Goal: Transaction & Acquisition: Purchase product/service

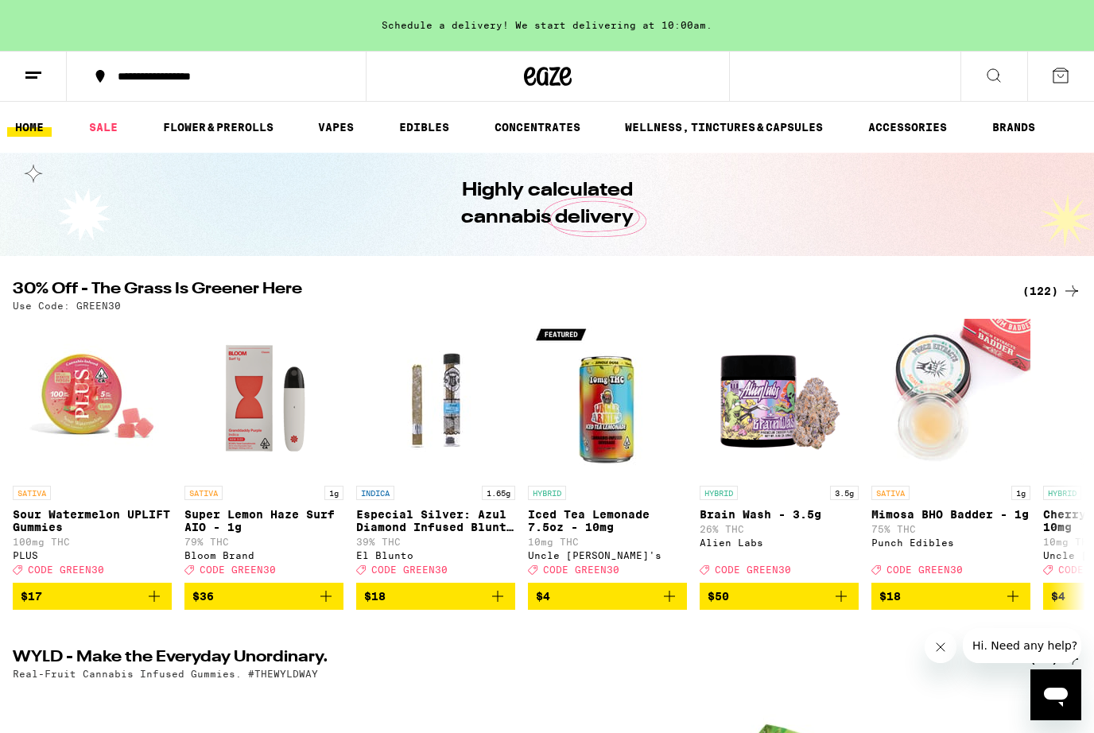
click at [32, 81] on icon at bounding box center [33, 75] width 19 height 19
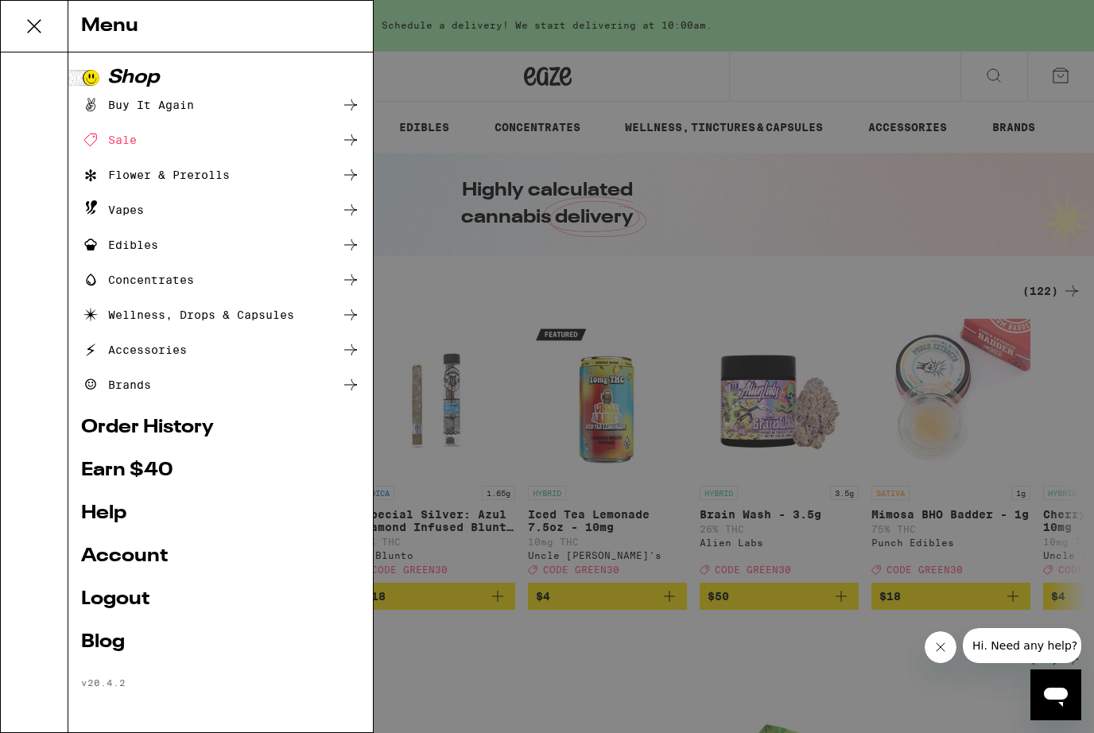
click at [133, 138] on div "Sale" at bounding box center [109, 139] width 56 height 19
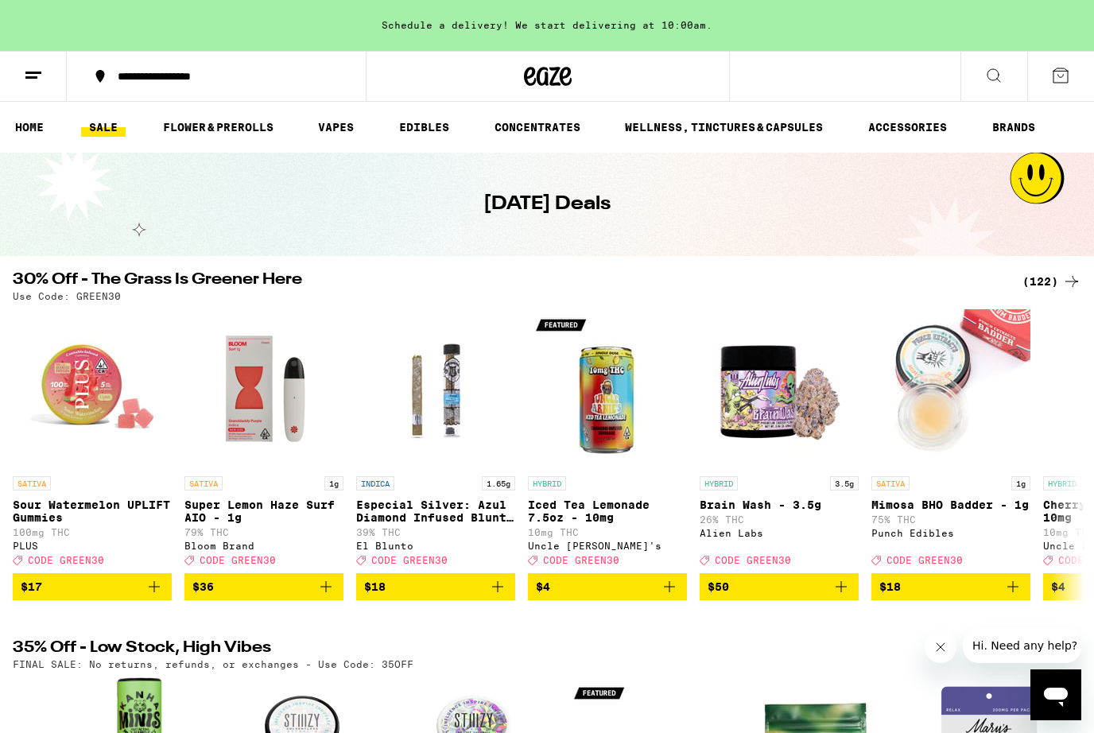
click at [29, 69] on icon at bounding box center [33, 75] width 19 height 19
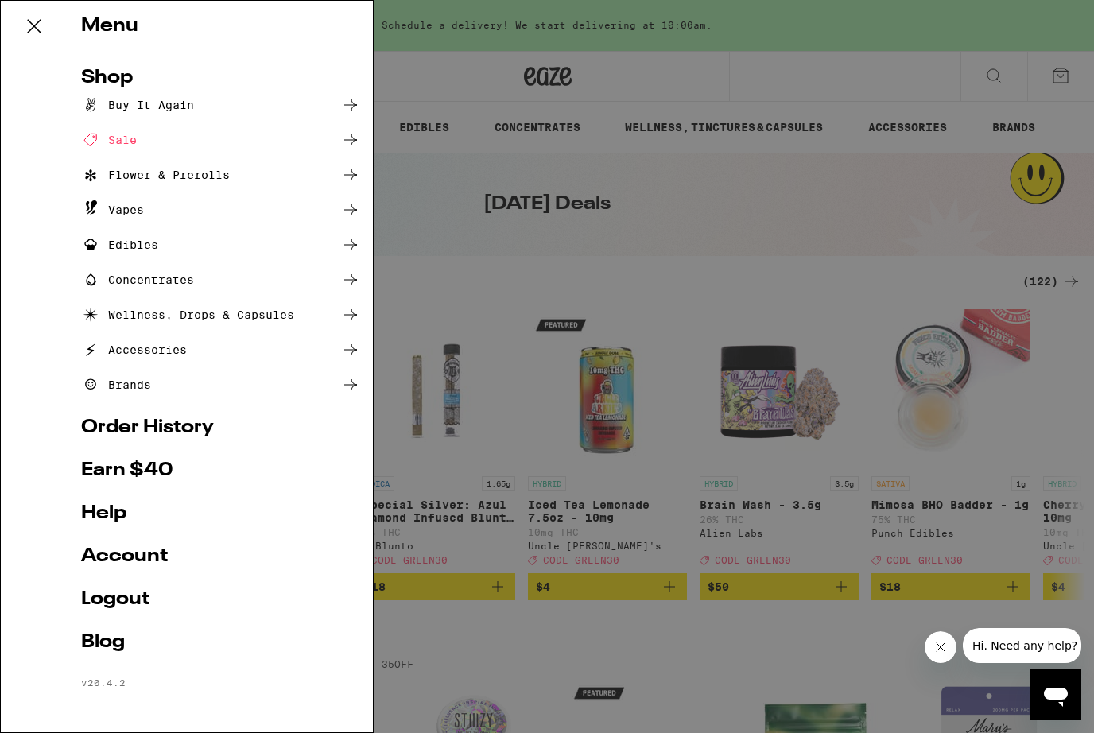
click at [544, 275] on div "Menu Shop Buy It Again Sale Flower & Prerolls Vapes Edibles Concentrates Wellne…" at bounding box center [547, 366] width 1094 height 733
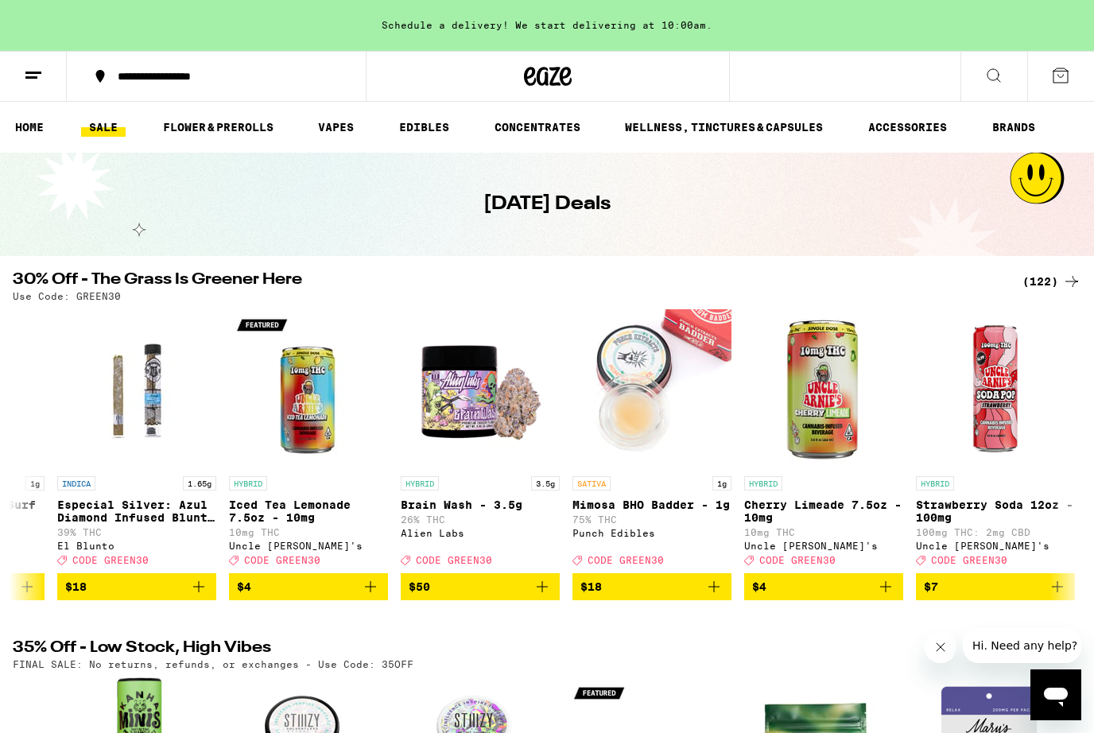
scroll to position [0, 297]
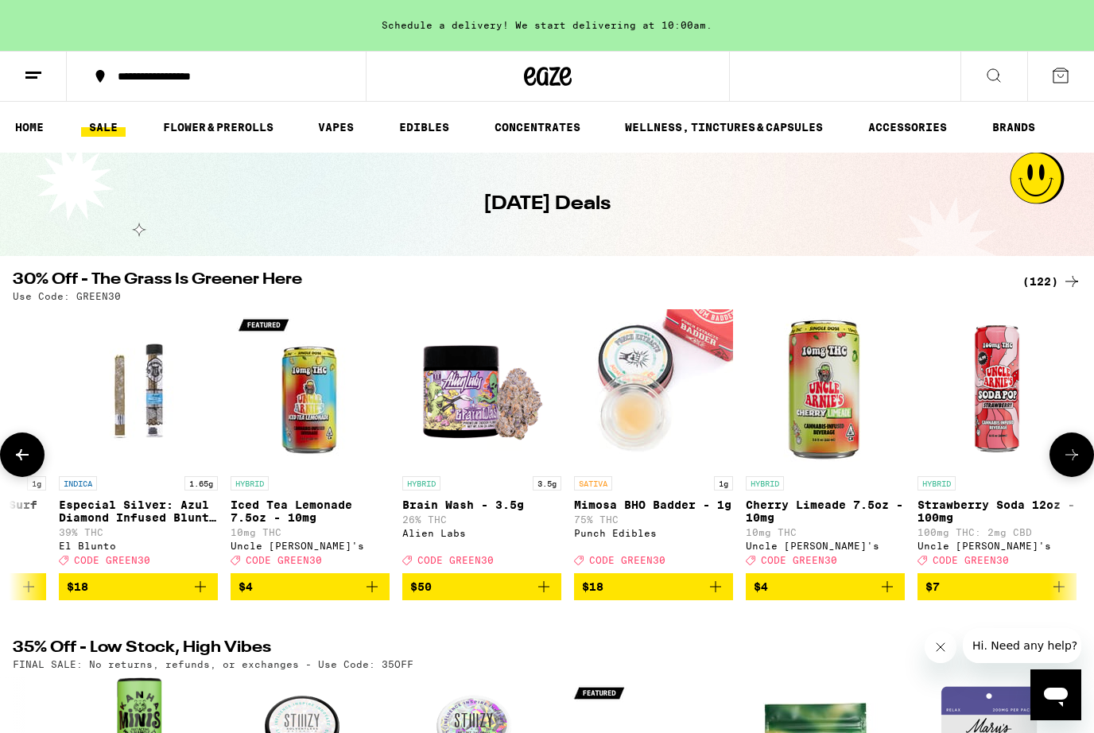
click at [278, 524] on p "Iced Tea Lemonade 7.5oz - 10mg" at bounding box center [310, 510] width 159 height 25
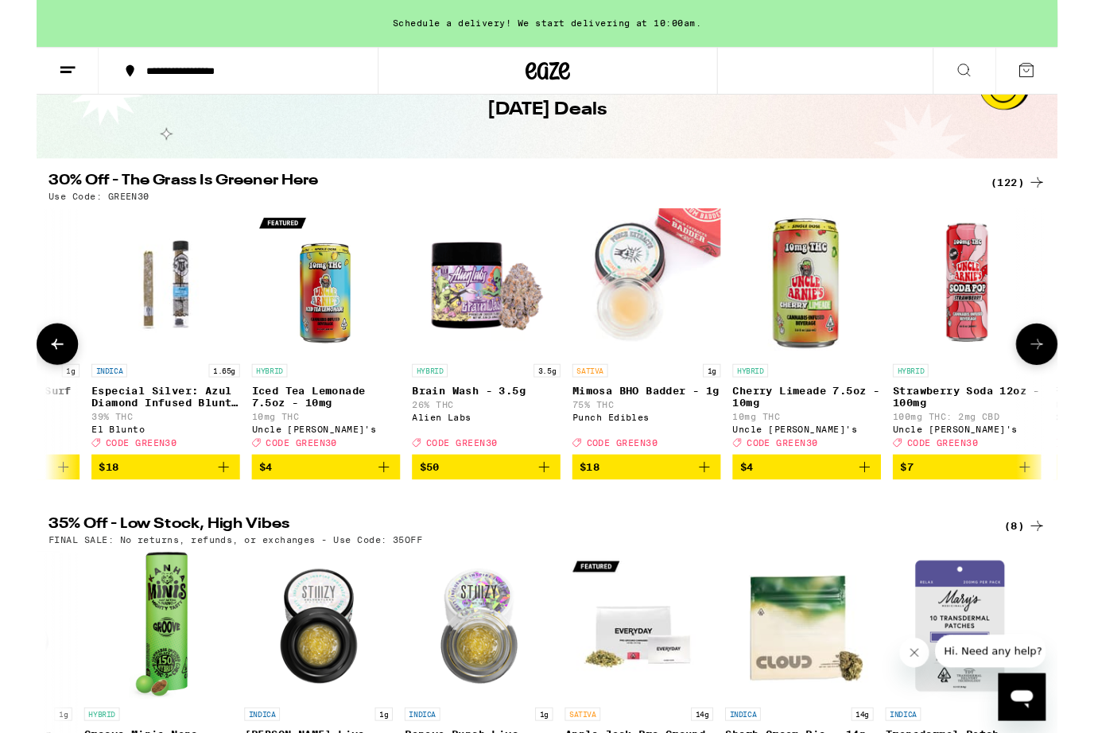
click at [467, 439] on p "26% THC" at bounding box center [481, 433] width 159 height 10
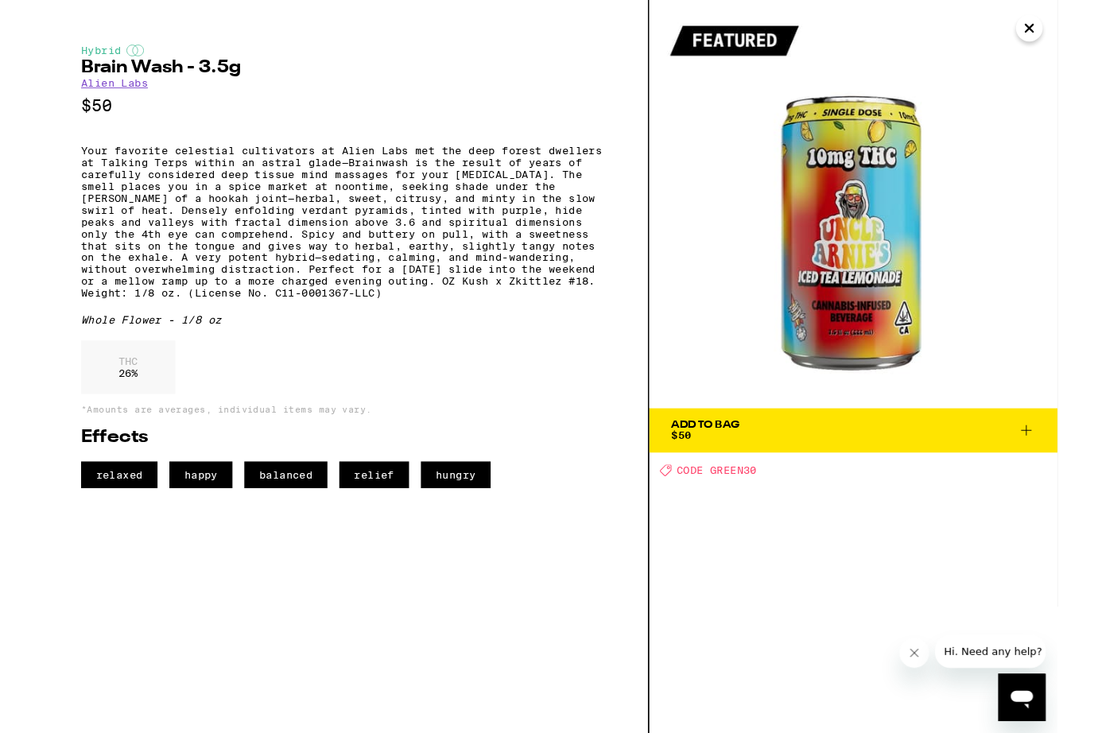
scroll to position [138, 0]
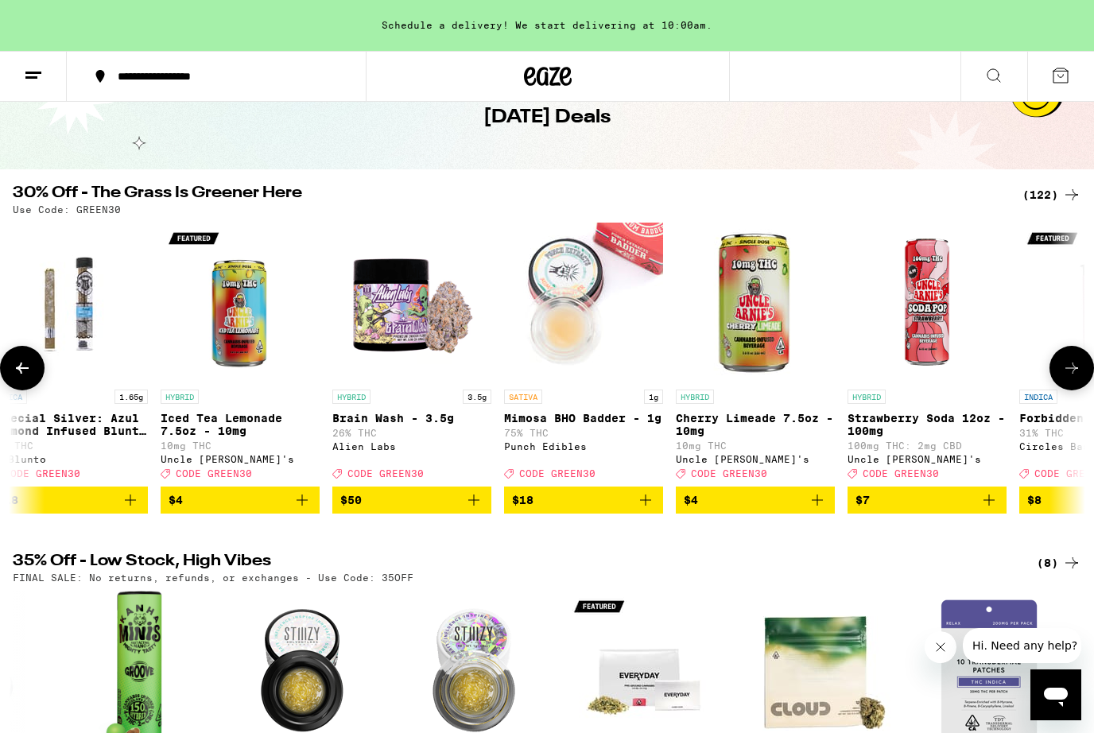
scroll to position [0, 395]
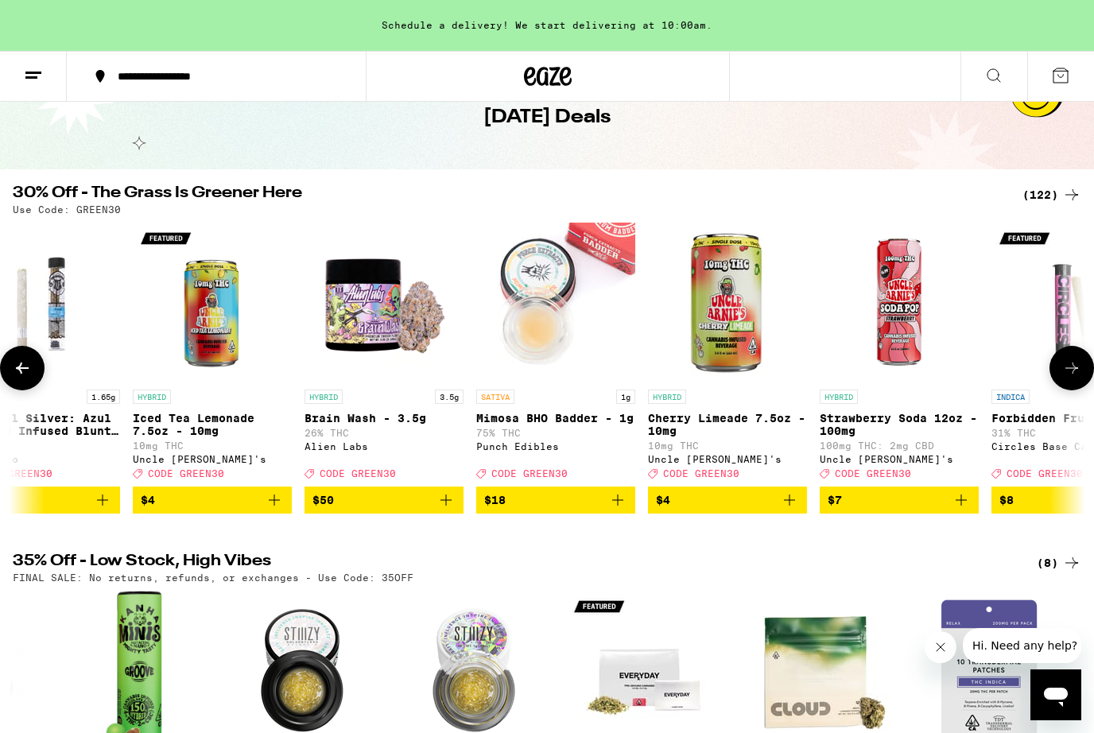
click at [370, 423] on p "Brain Wash - 3.5g" at bounding box center [383, 418] width 159 height 13
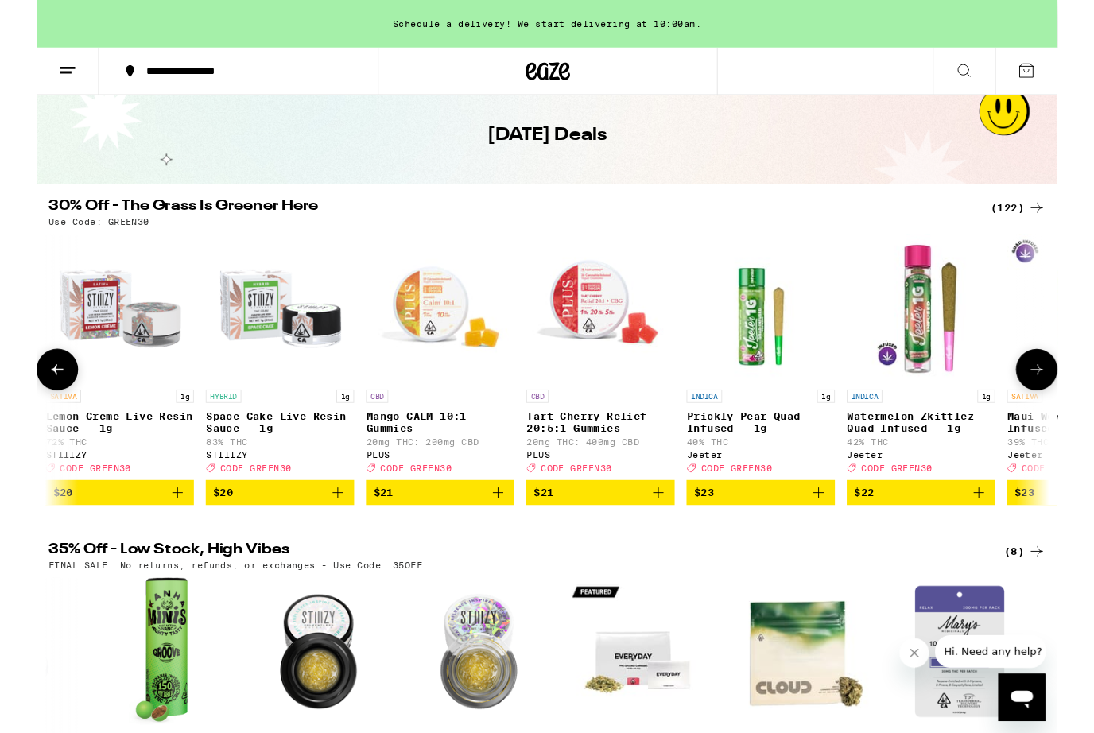
scroll to position [0, 6505]
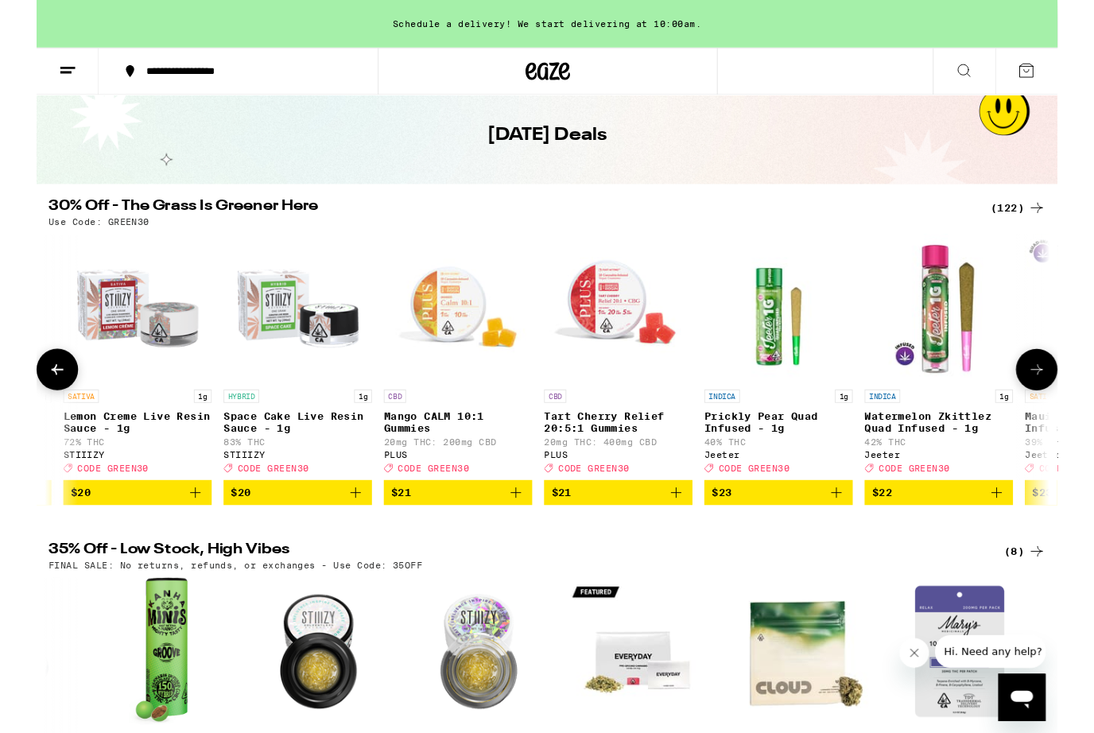
click at [28, 77] on line at bounding box center [31, 77] width 12 height 0
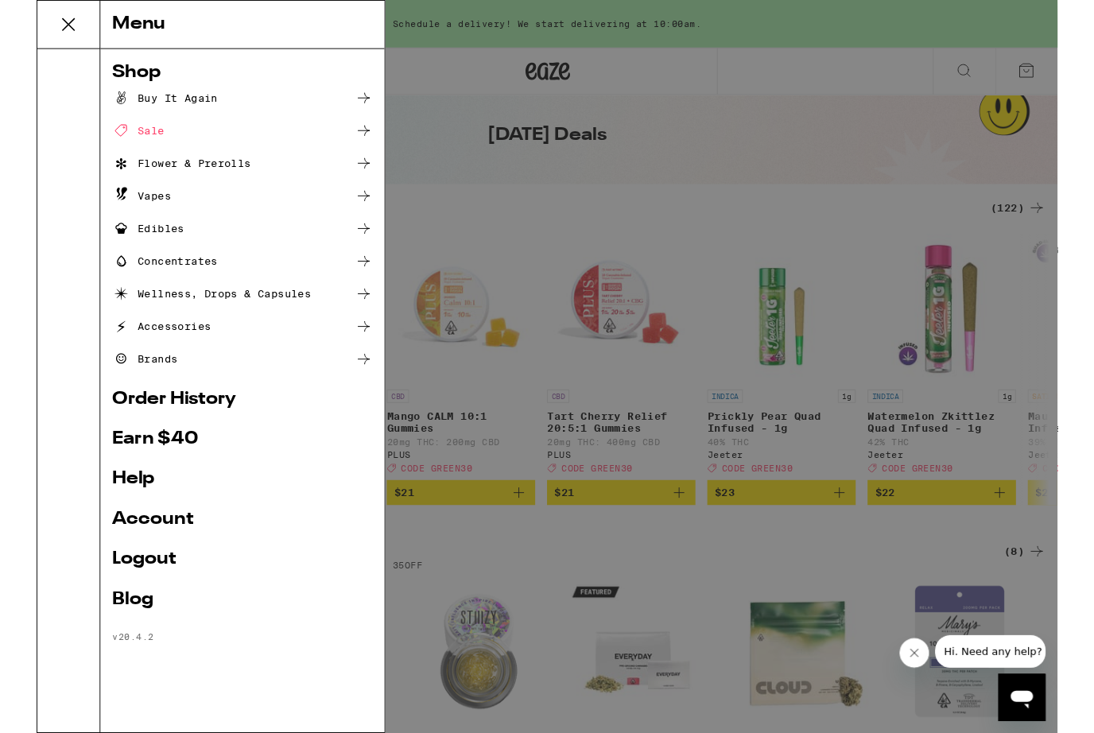
click at [203, 173] on div "Flower & Prerolls" at bounding box center [155, 174] width 149 height 19
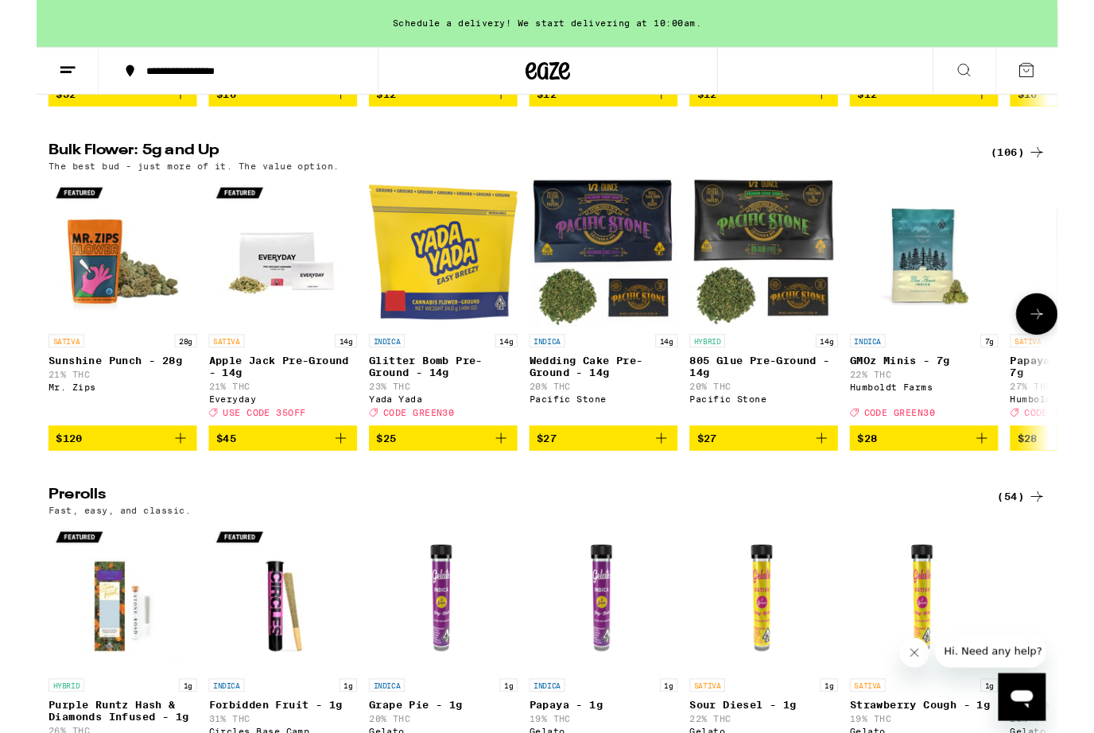
scroll to position [474, 0]
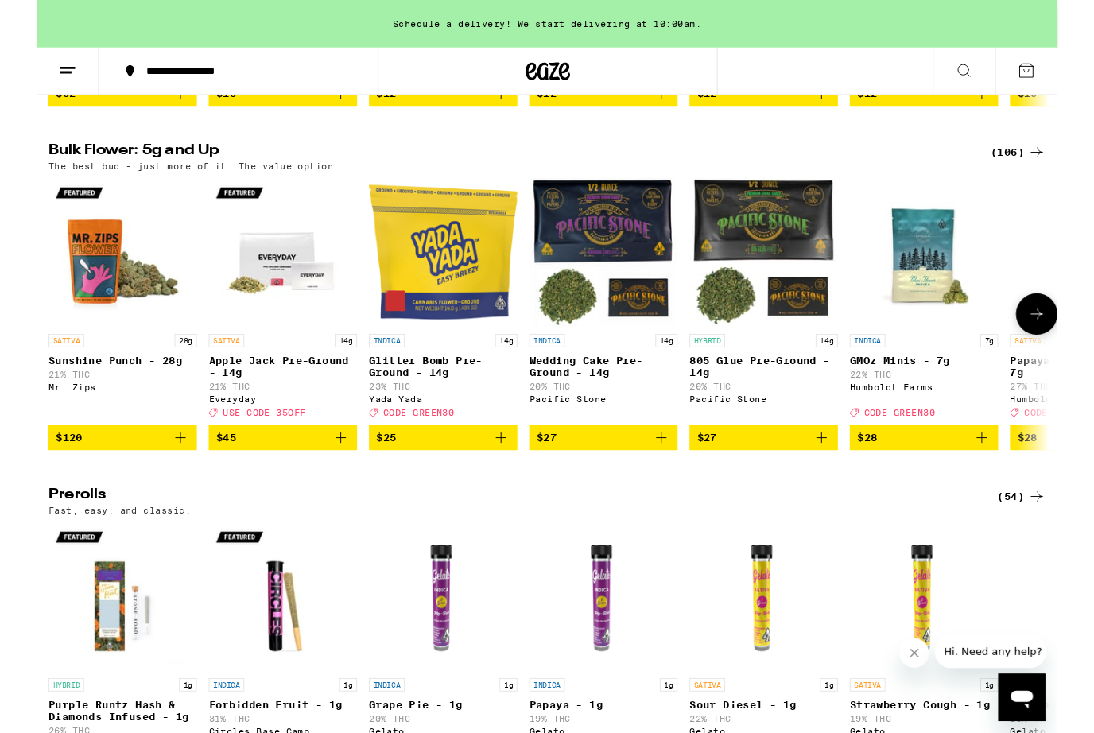
click at [57, 393] on p "Sunshine Punch - 28g" at bounding box center [92, 386] width 159 height 13
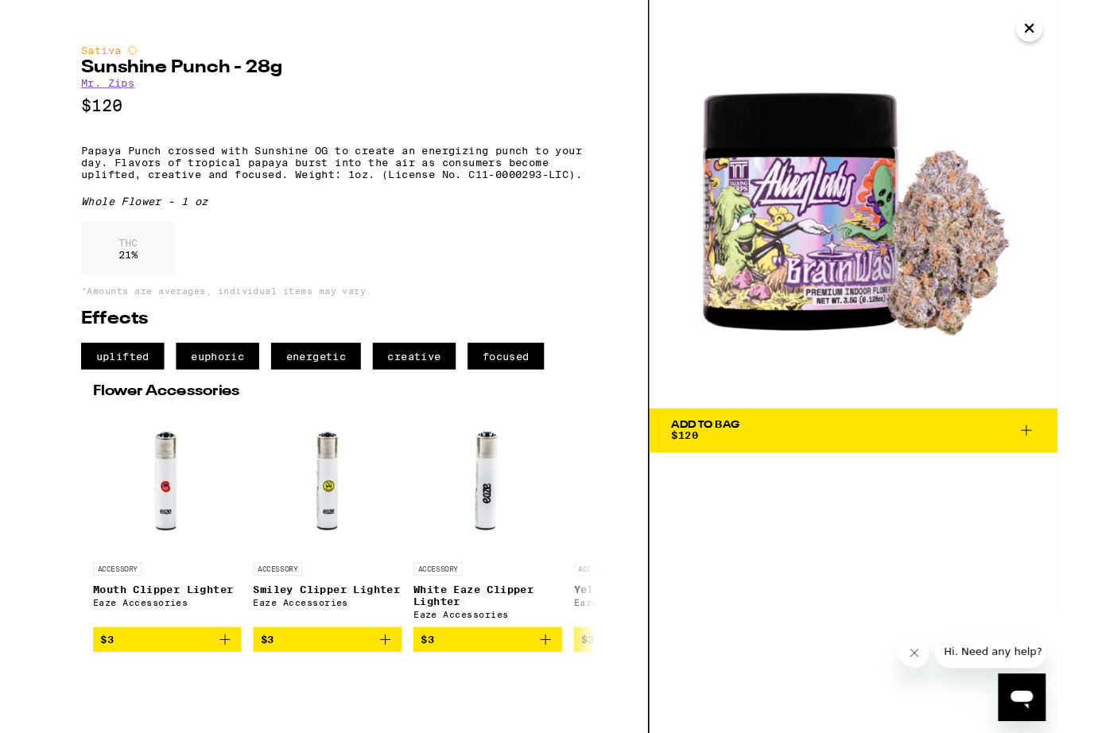
click at [1064, 33] on icon "Close" at bounding box center [1063, 30] width 19 height 24
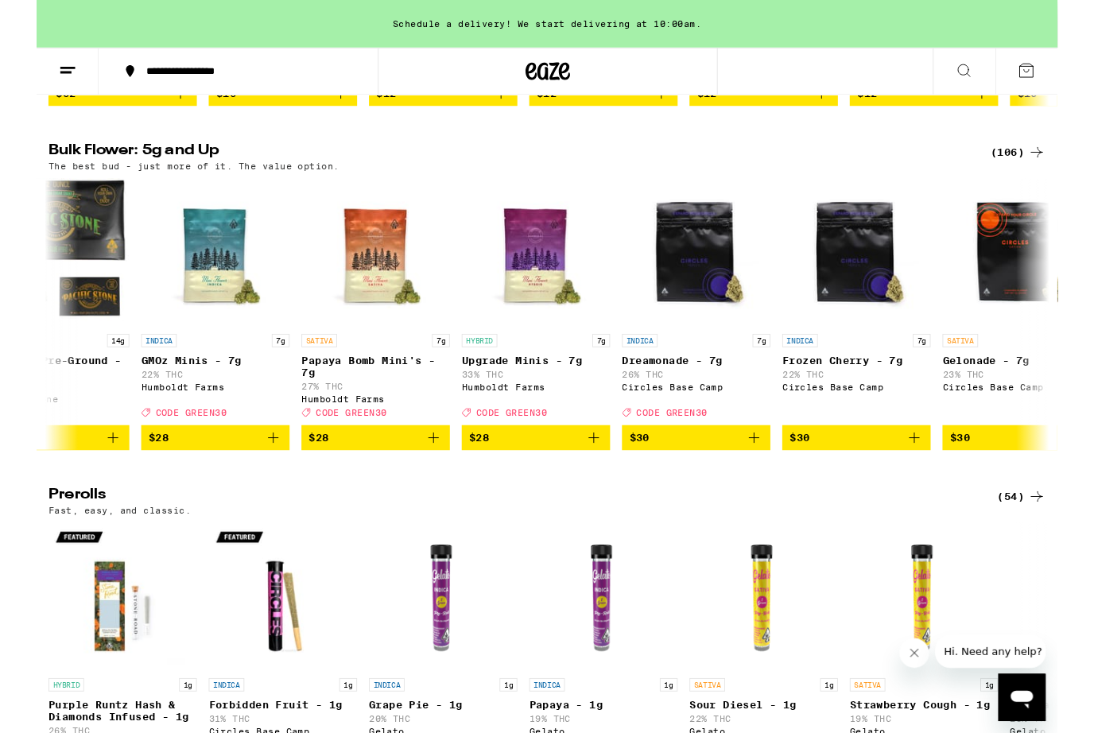
scroll to position [0, 758]
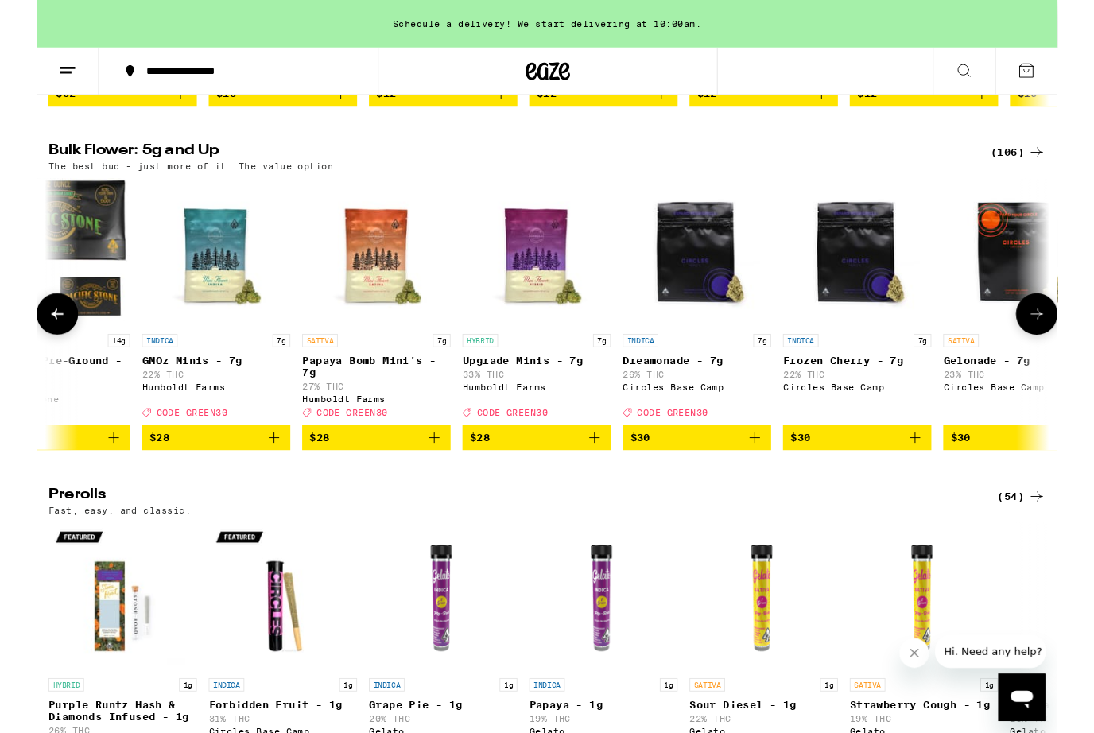
click at [358, 405] on p "Papaya Bomb Mini's - 7g" at bounding box center [364, 392] width 159 height 25
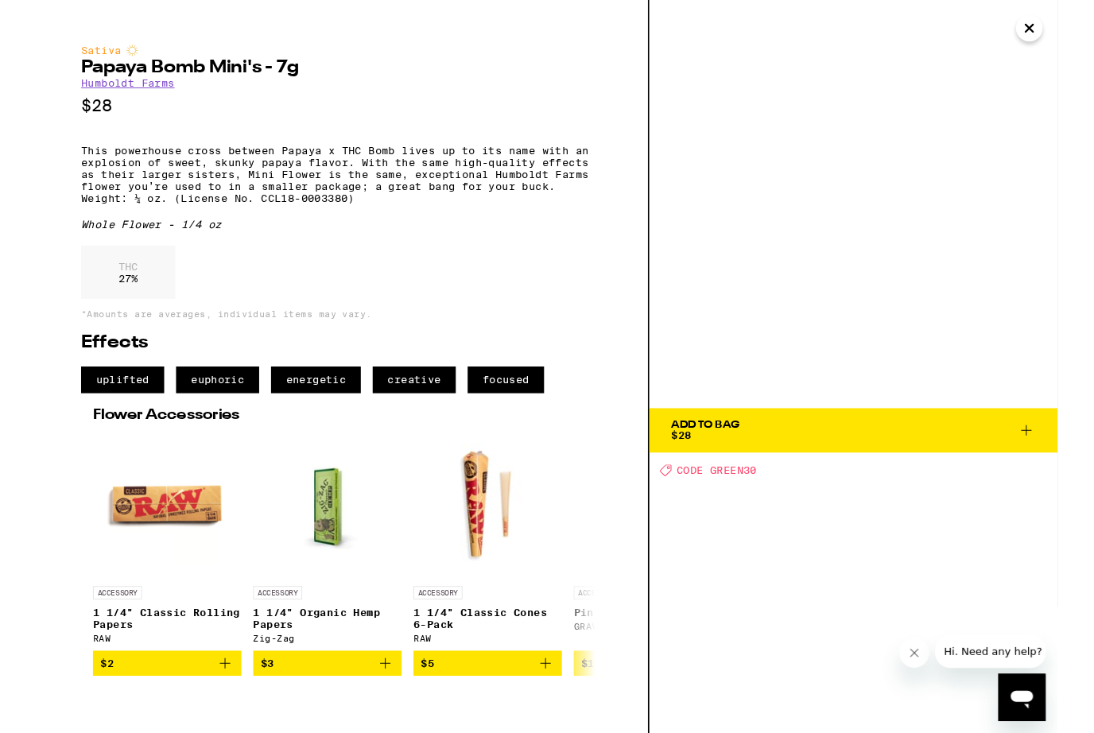
scroll to position [797, 0]
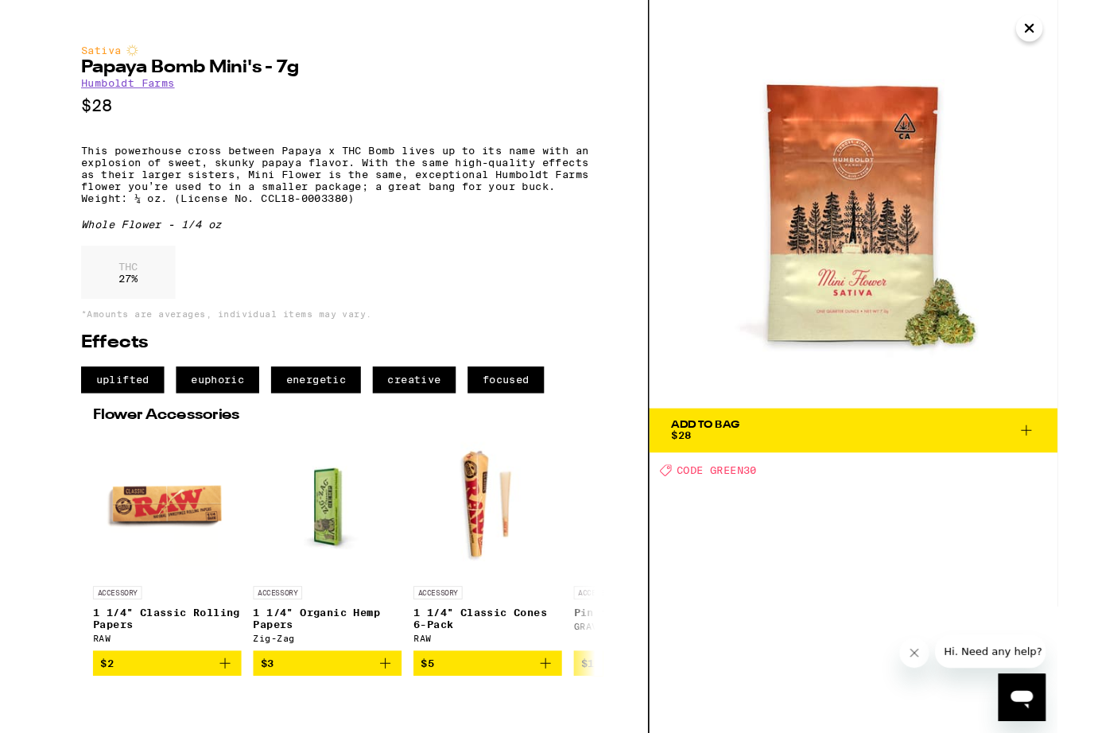
click at [1064, 43] on button "Close" at bounding box center [1063, 30] width 29 height 29
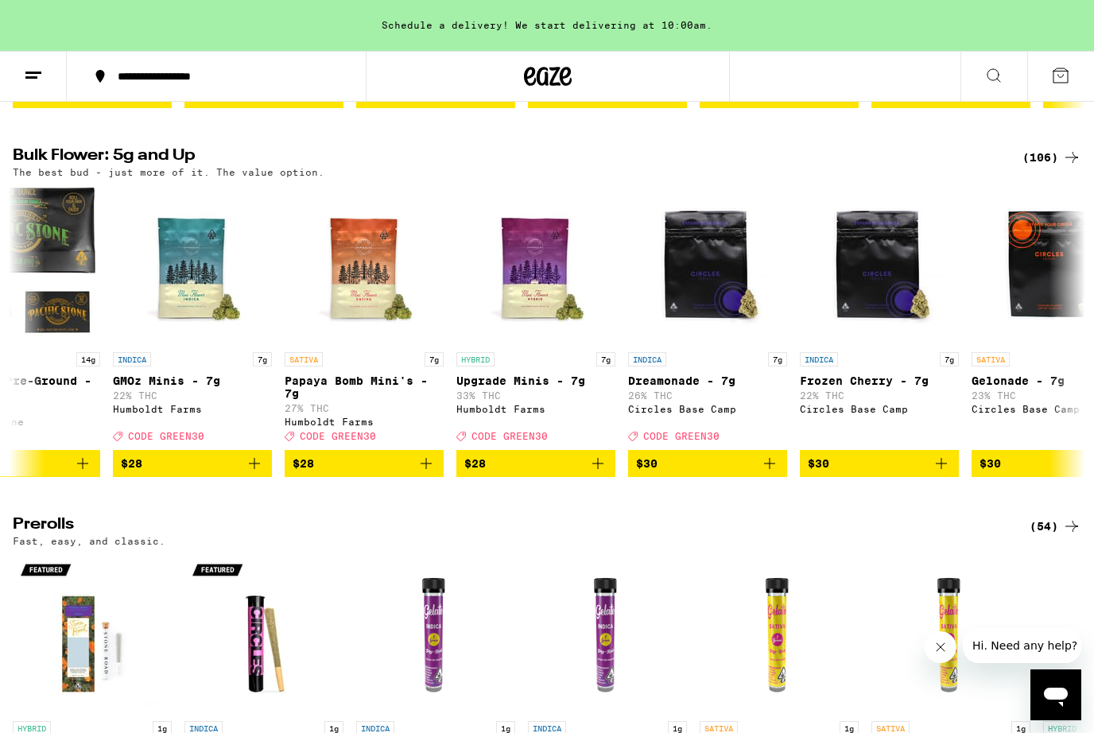
scroll to position [450, 0]
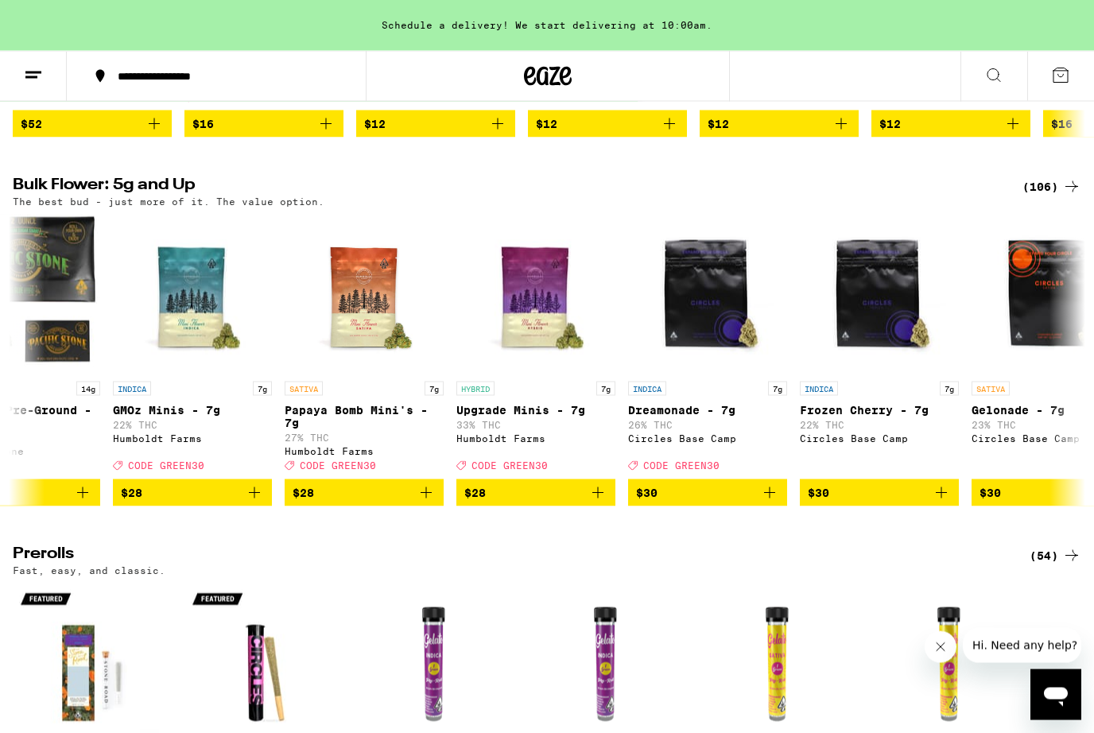
click at [343, 502] on span "$28" at bounding box center [364, 492] width 143 height 19
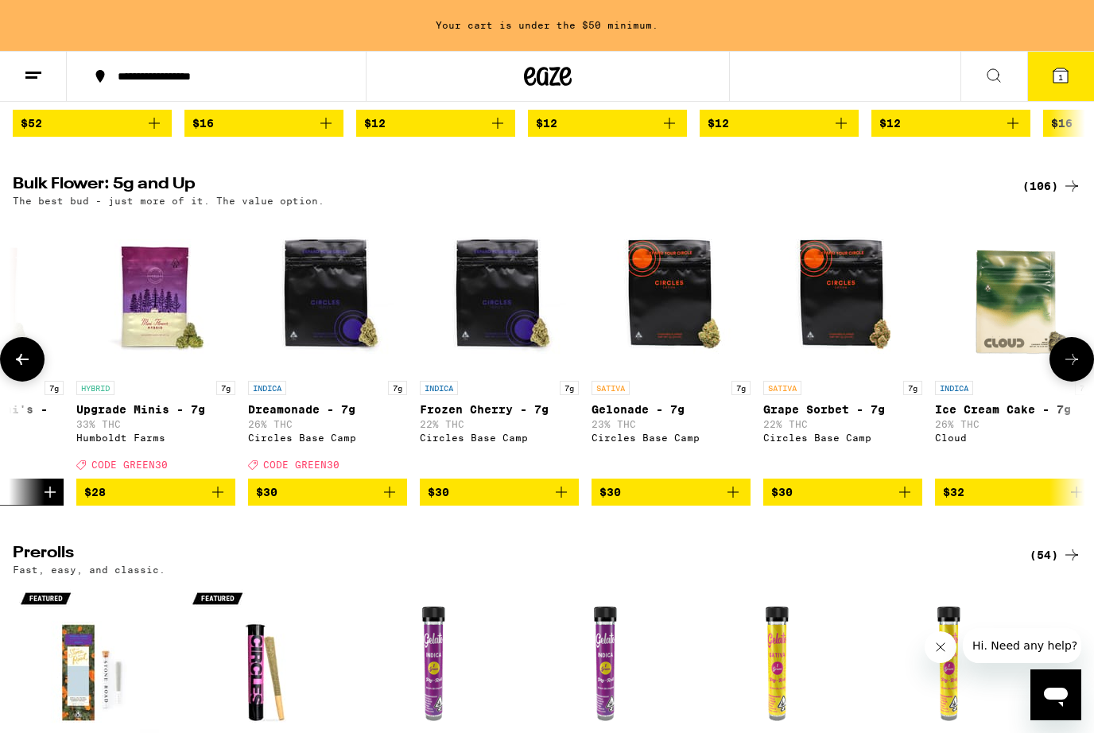
scroll to position [0, 1186]
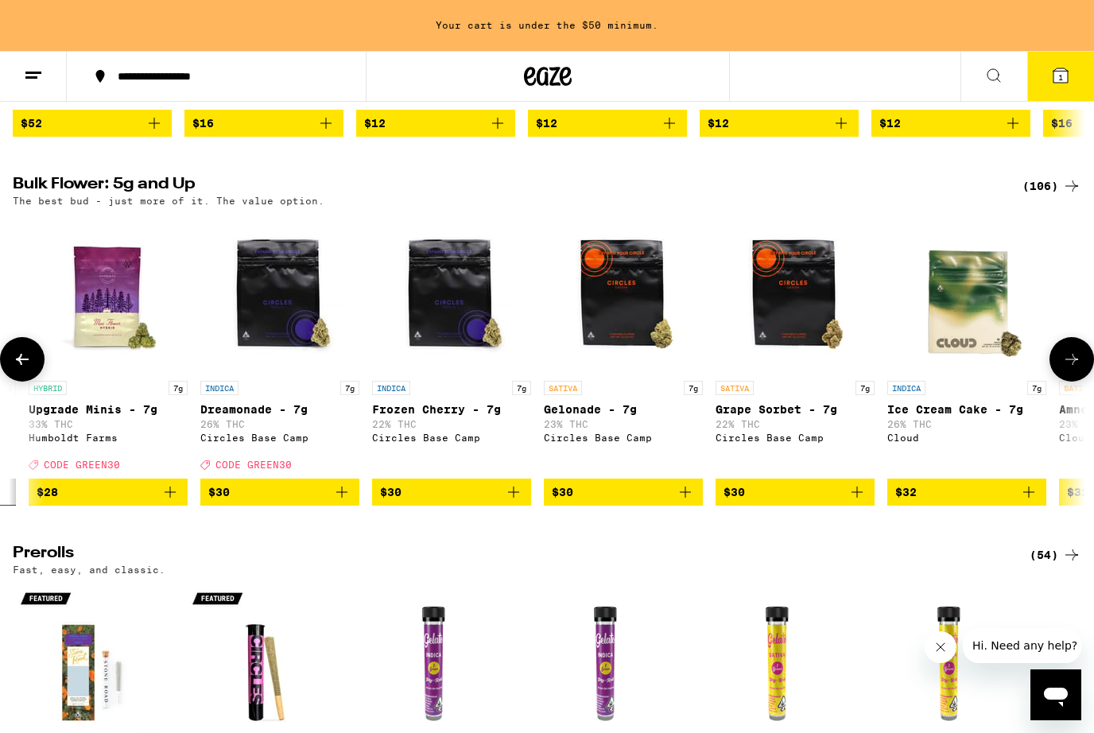
click at [619, 321] on img "Open page for Gelonade - 7g from Circles Base Camp" at bounding box center [623, 293] width 159 height 159
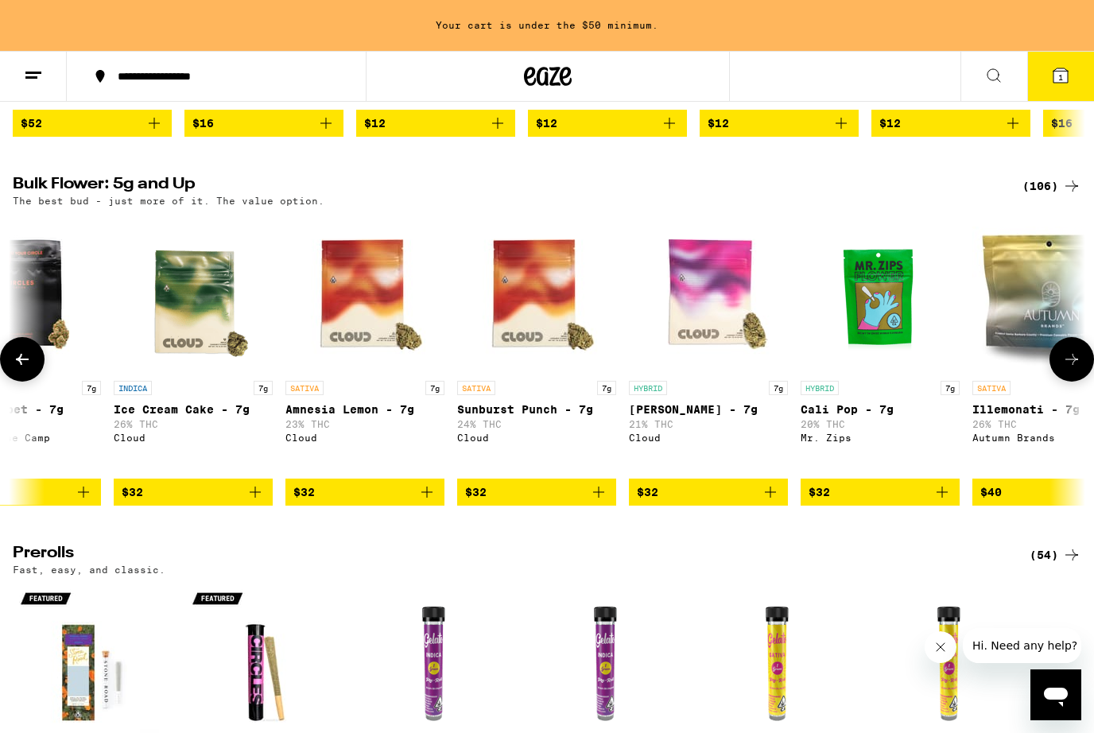
scroll to position [0, 1962]
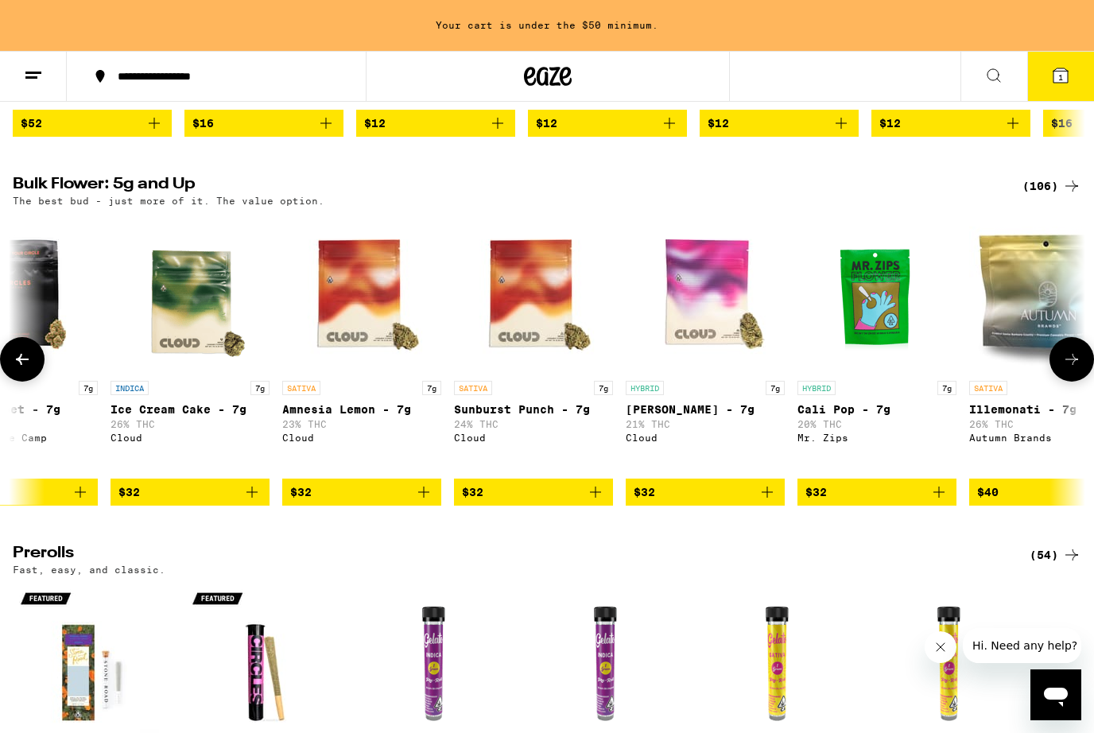
click at [534, 320] on img "Open page for Sunburst Punch - 7g from Cloud" at bounding box center [533, 293] width 159 height 159
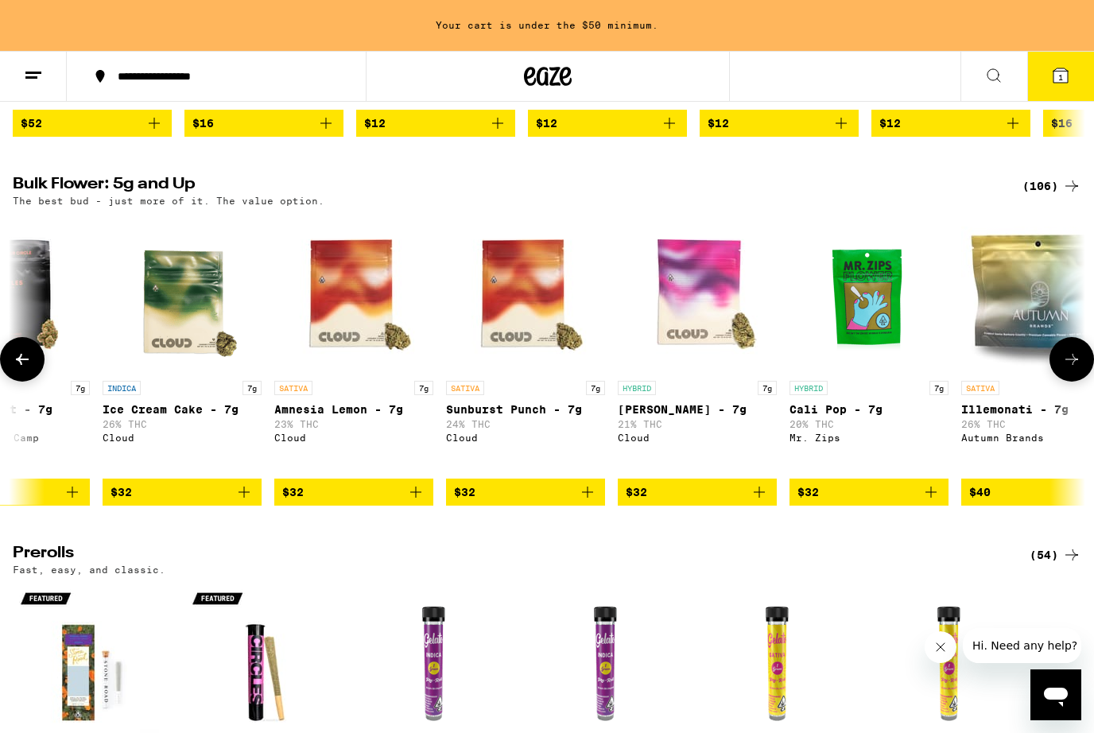
scroll to position [0, 1971]
click at [526, 304] on img "Open page for Sunburst Punch - 7g from Cloud" at bounding box center [524, 293] width 159 height 159
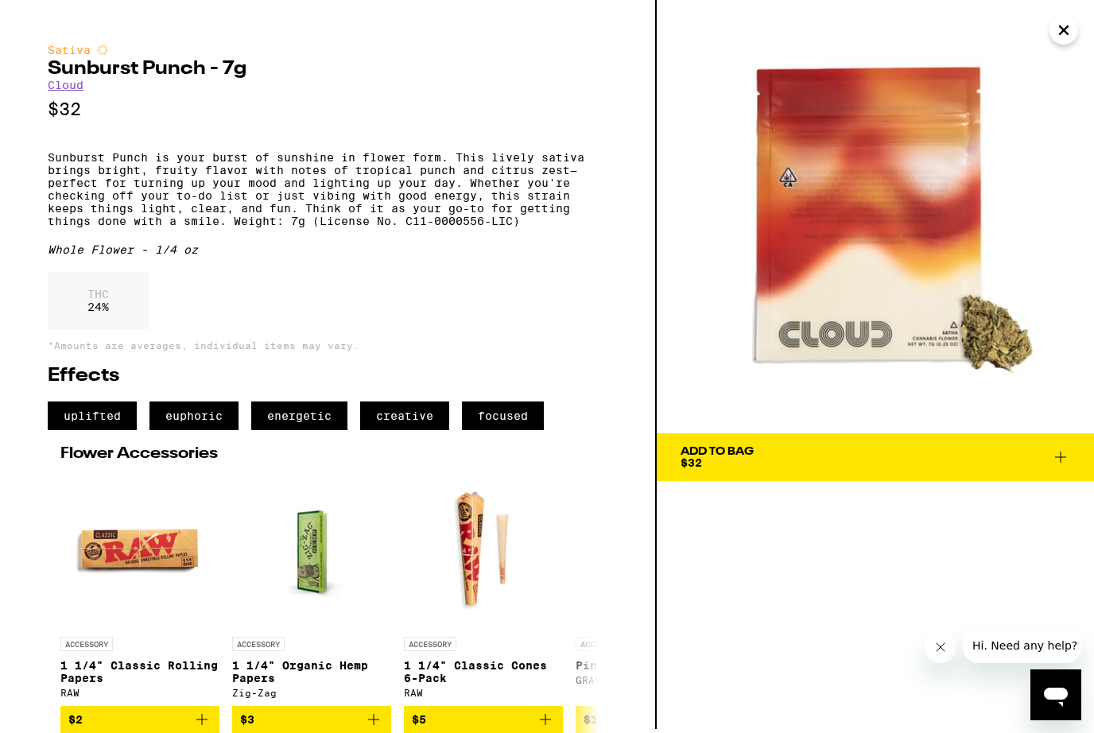
scroll to position [46, 0]
click at [866, 446] on span "Add To Bag $32" at bounding box center [874, 457] width 389 height 22
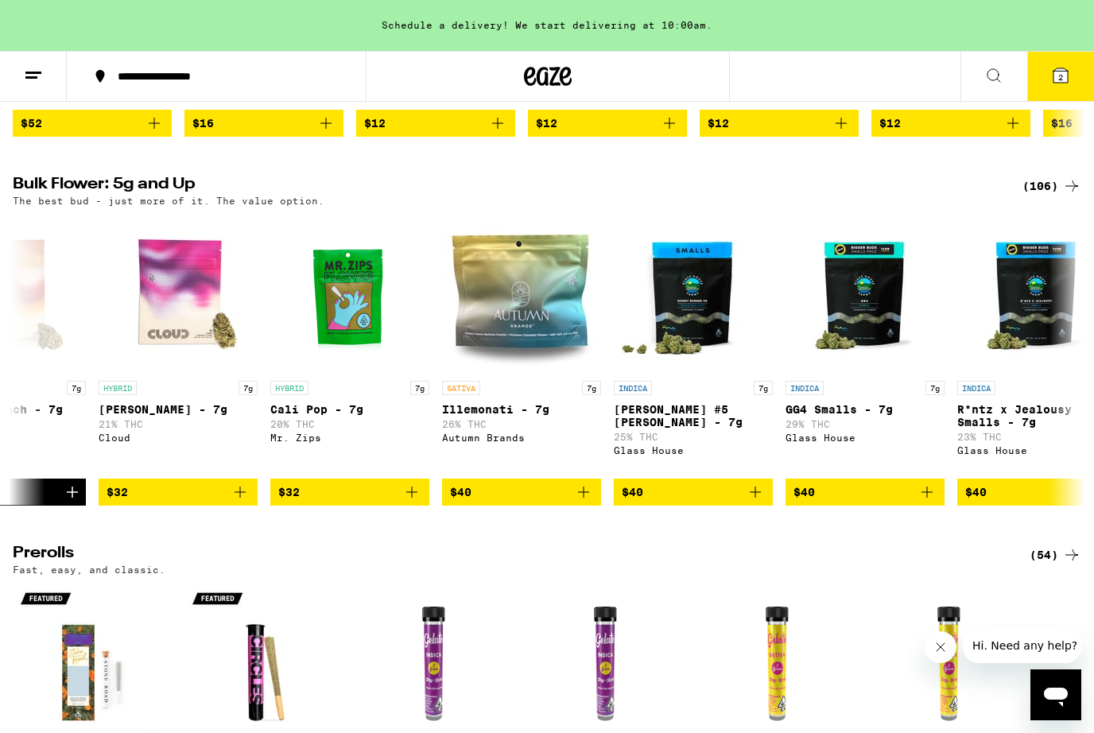
scroll to position [0, 2490]
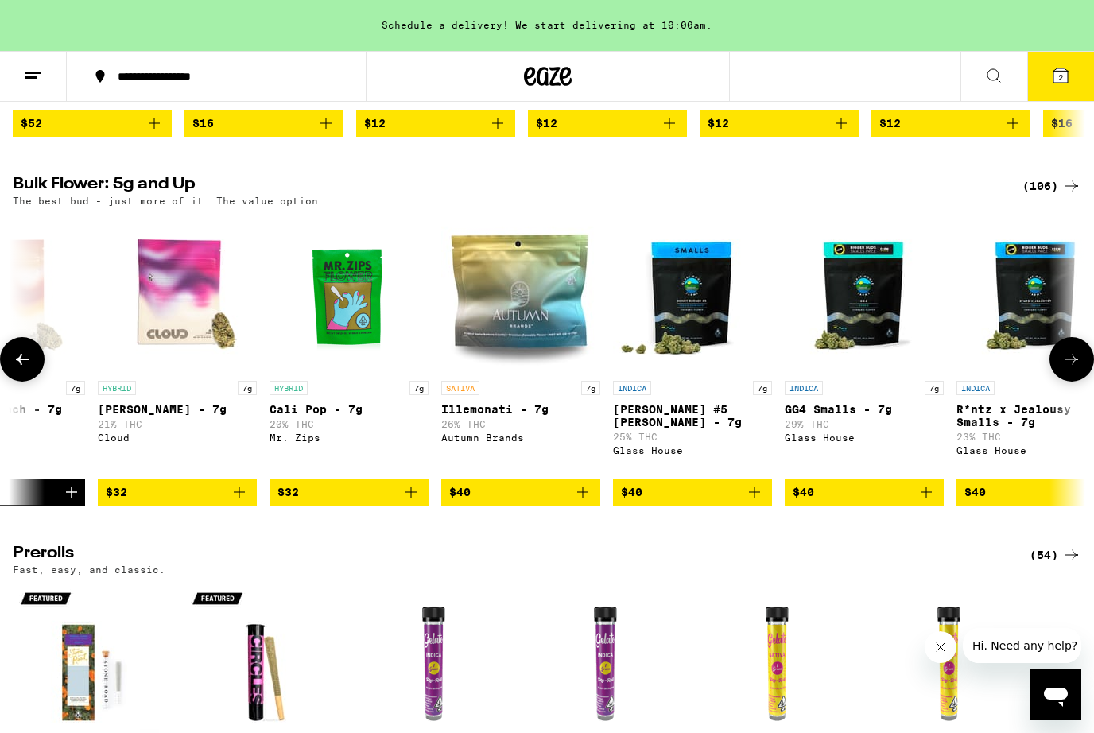
click at [507, 346] on img "Open page for Illemonati - 7g from Autumn Brands" at bounding box center [520, 293] width 159 height 159
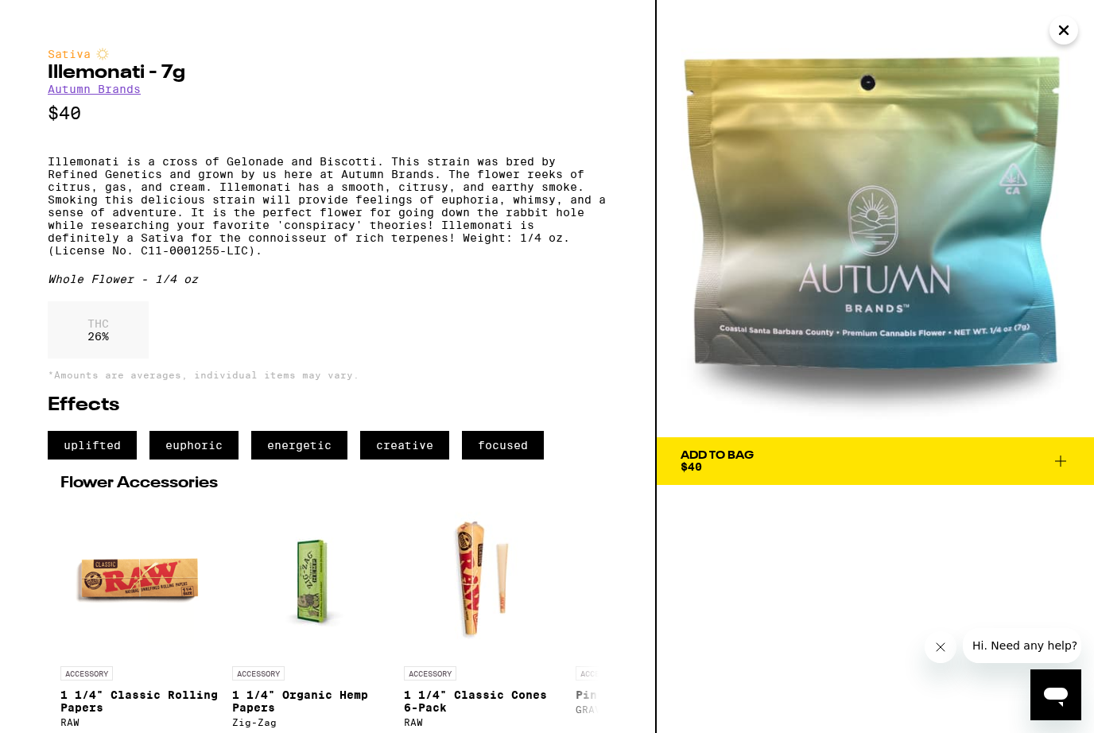
click at [780, 450] on span "Add To Bag $40" at bounding box center [874, 461] width 389 height 22
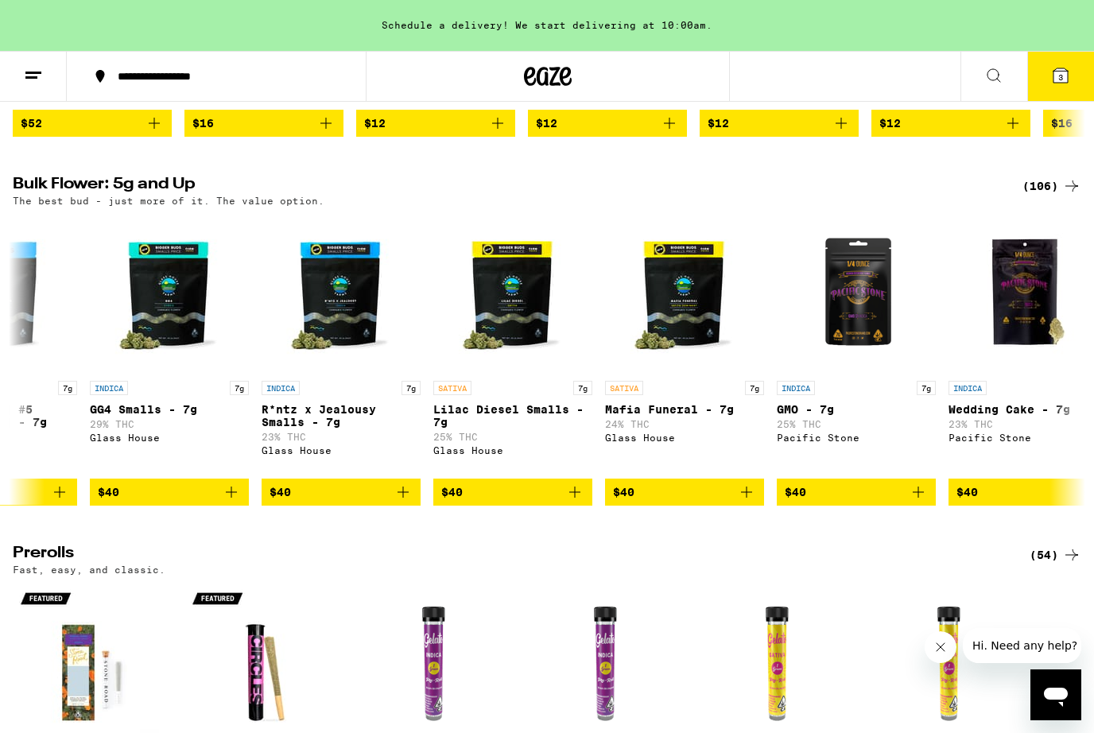
scroll to position [0, 3189]
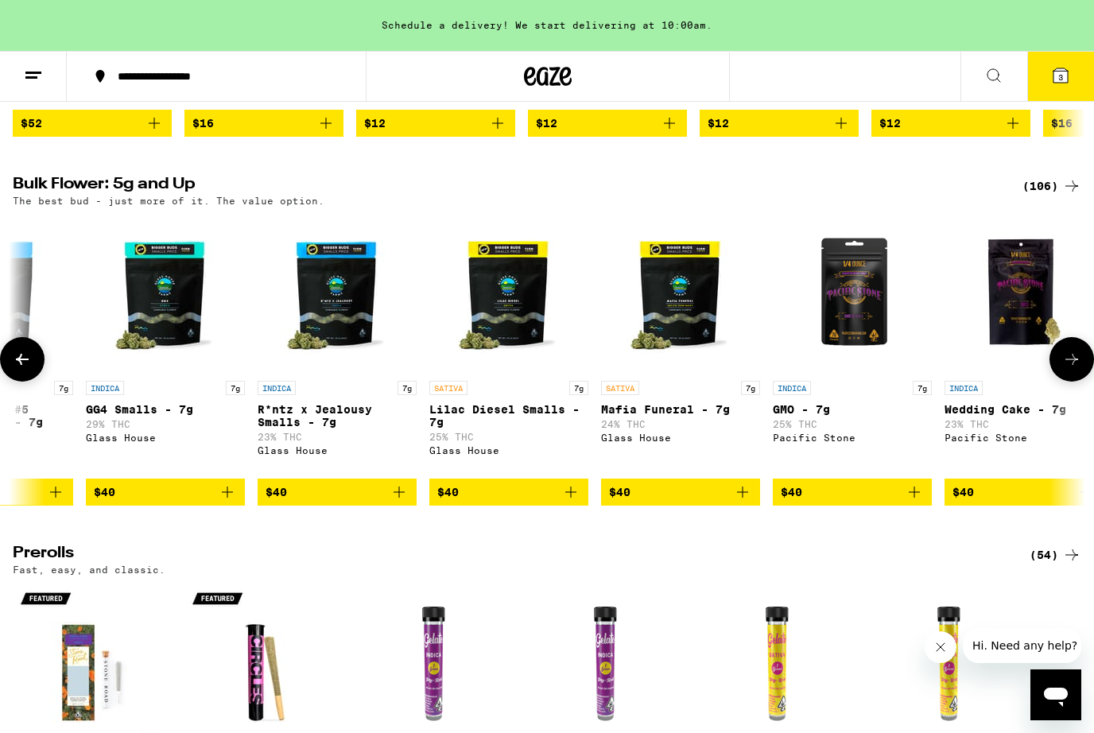
click at [506, 326] on img "Open page for Lilac Diesel Smalls - 7g from Glass House" at bounding box center [508, 293] width 159 height 159
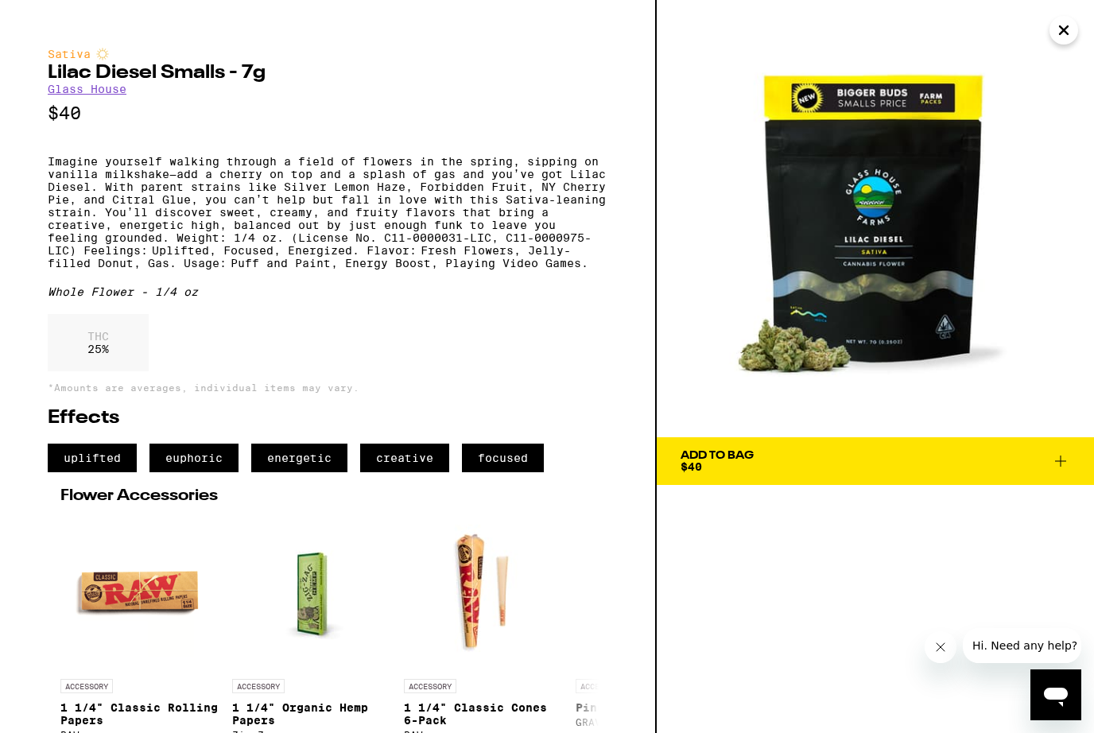
click at [750, 474] on button "Add To Bag $40" at bounding box center [875, 461] width 437 height 48
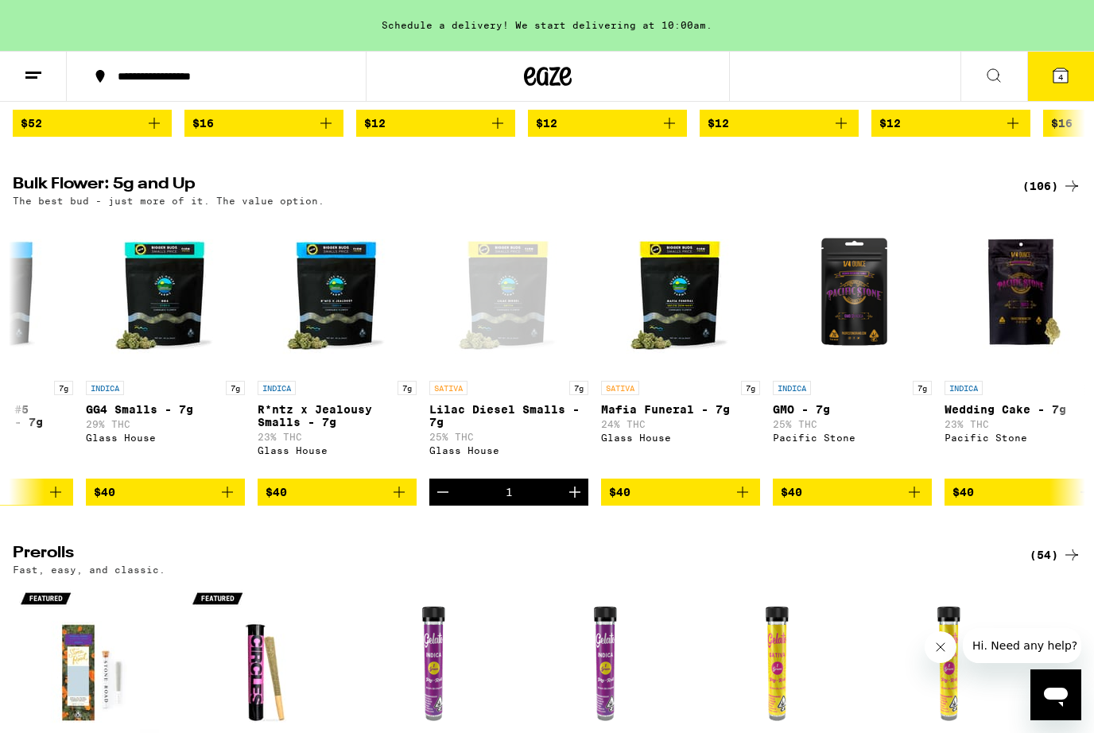
click at [1067, 77] on icon at bounding box center [1060, 75] width 14 height 14
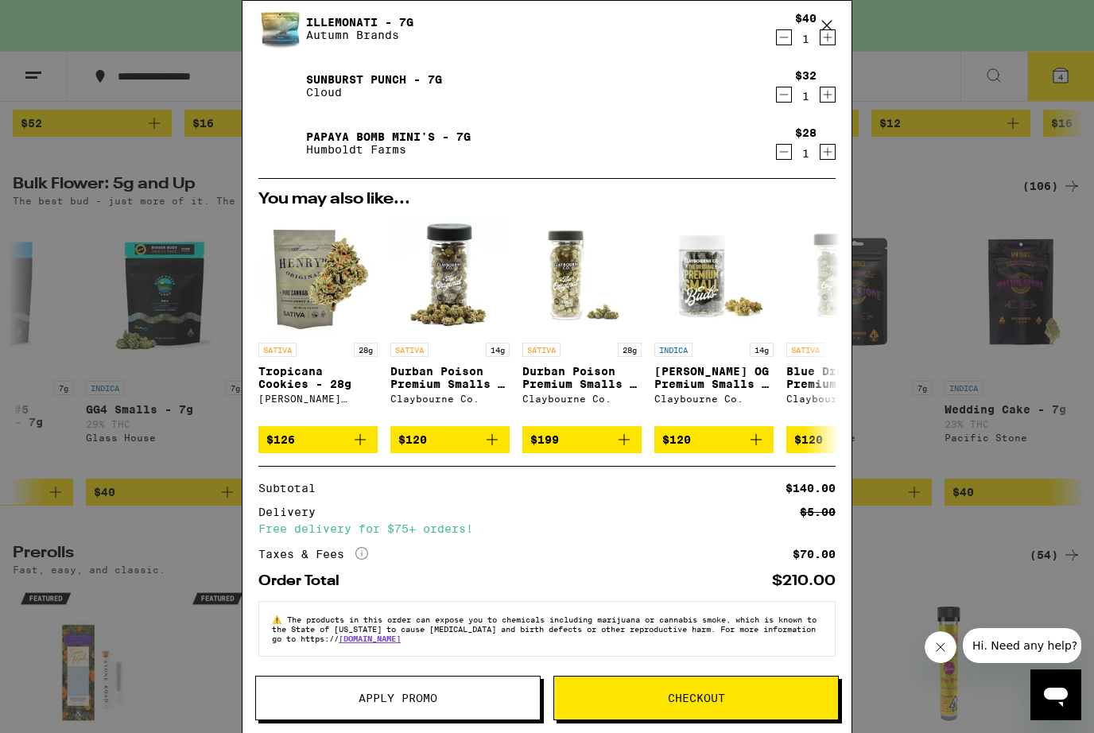
scroll to position [177, 0]
click at [308, 343] on div "SATIVA 28g" at bounding box center [317, 350] width 119 height 14
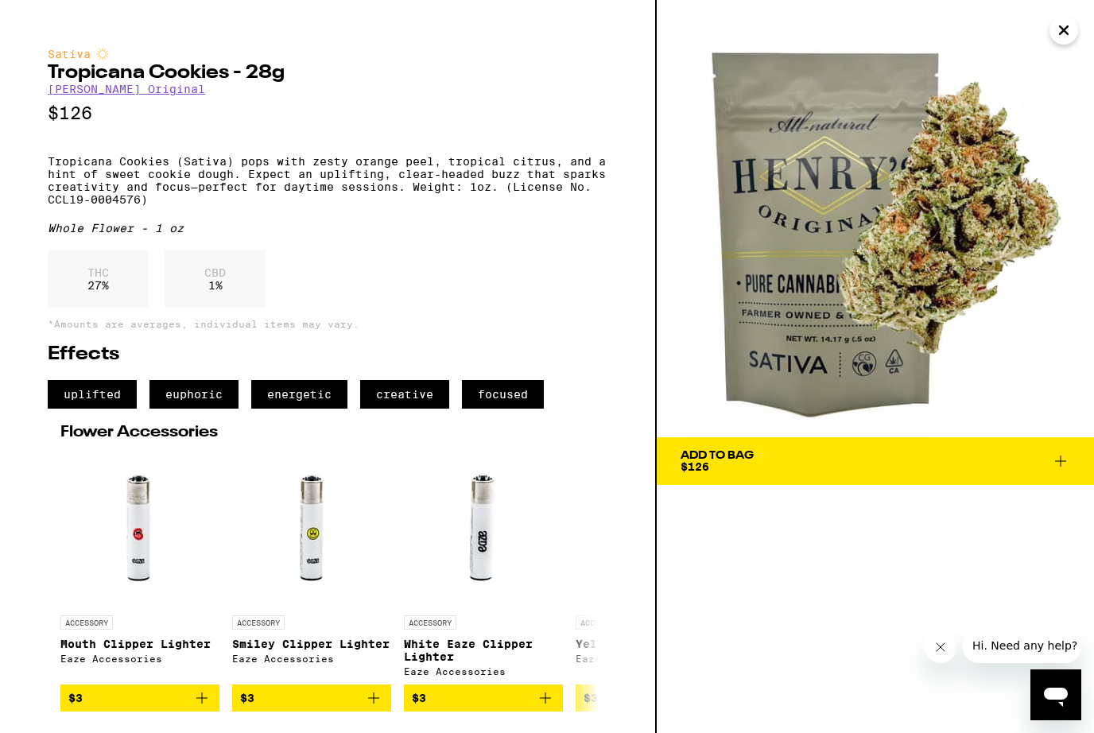
click at [844, 445] on button "Add To Bag $126" at bounding box center [875, 461] width 437 height 48
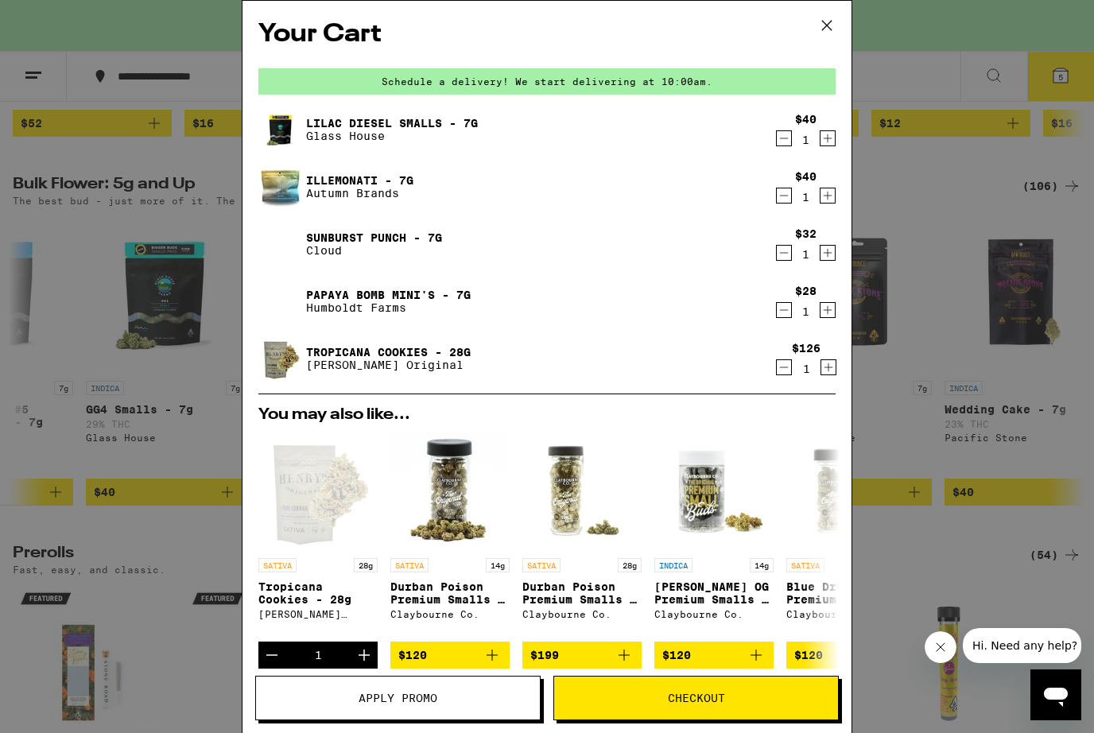
click at [779, 146] on icon "Decrement" at bounding box center [784, 138] width 14 height 19
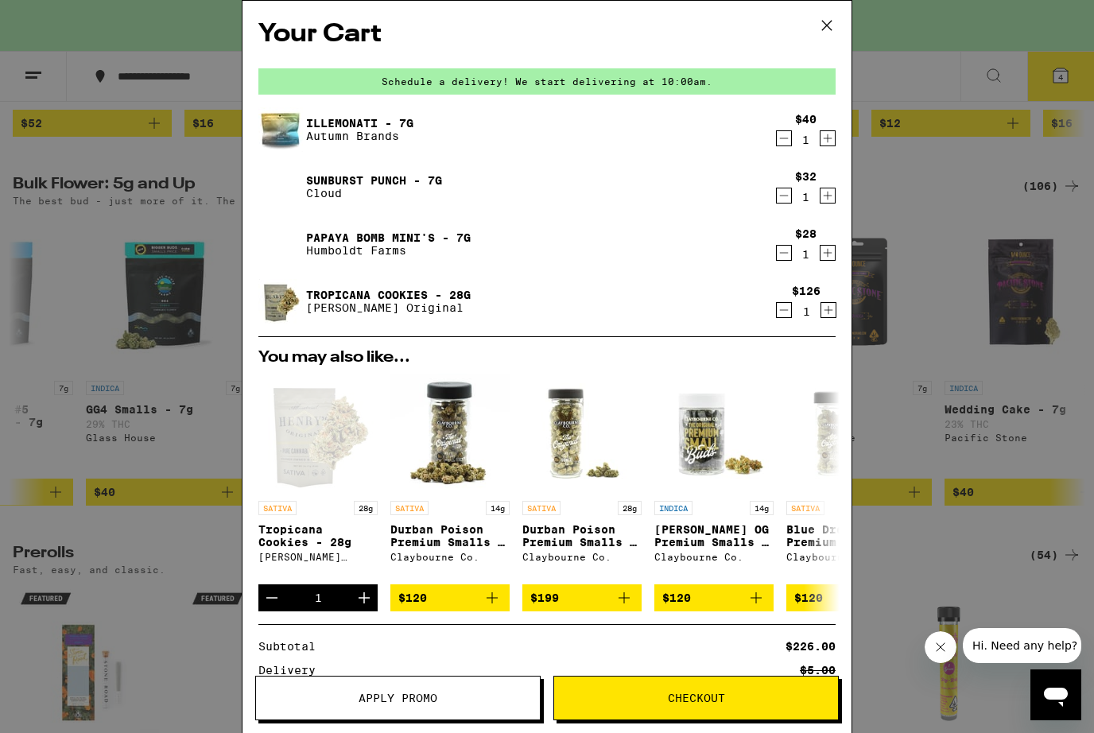
click at [790, 146] on icon "Decrement" at bounding box center [784, 138] width 14 height 19
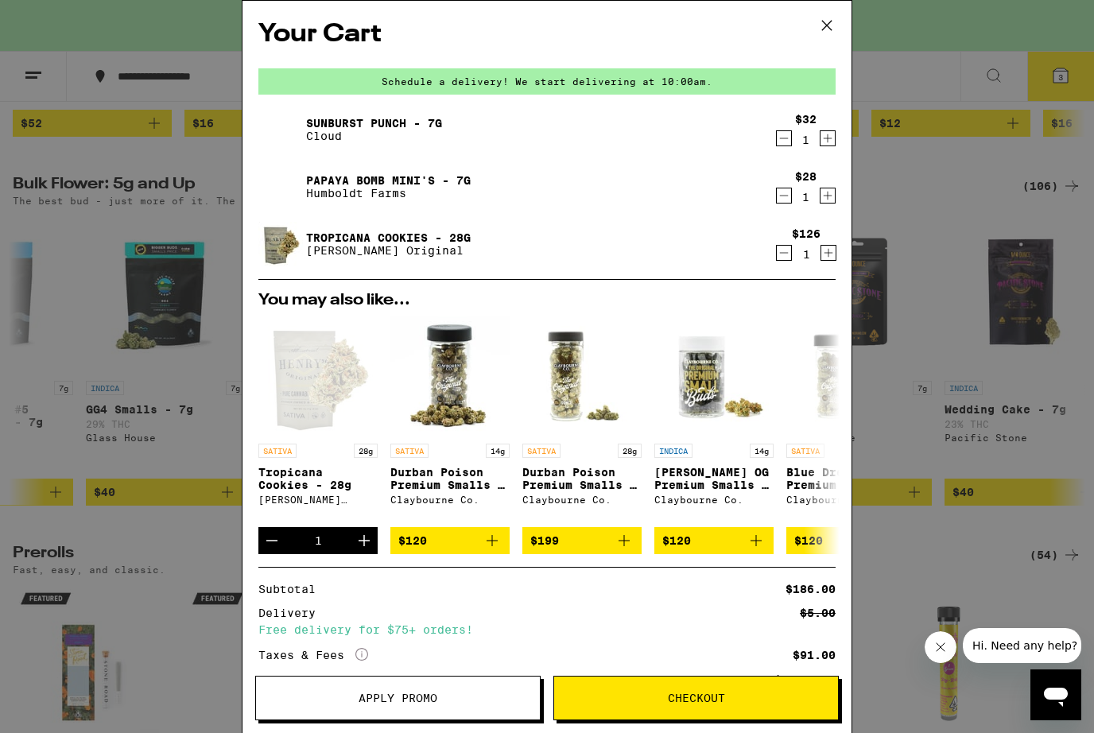
click at [785, 134] on icon "Decrement" at bounding box center [784, 138] width 14 height 19
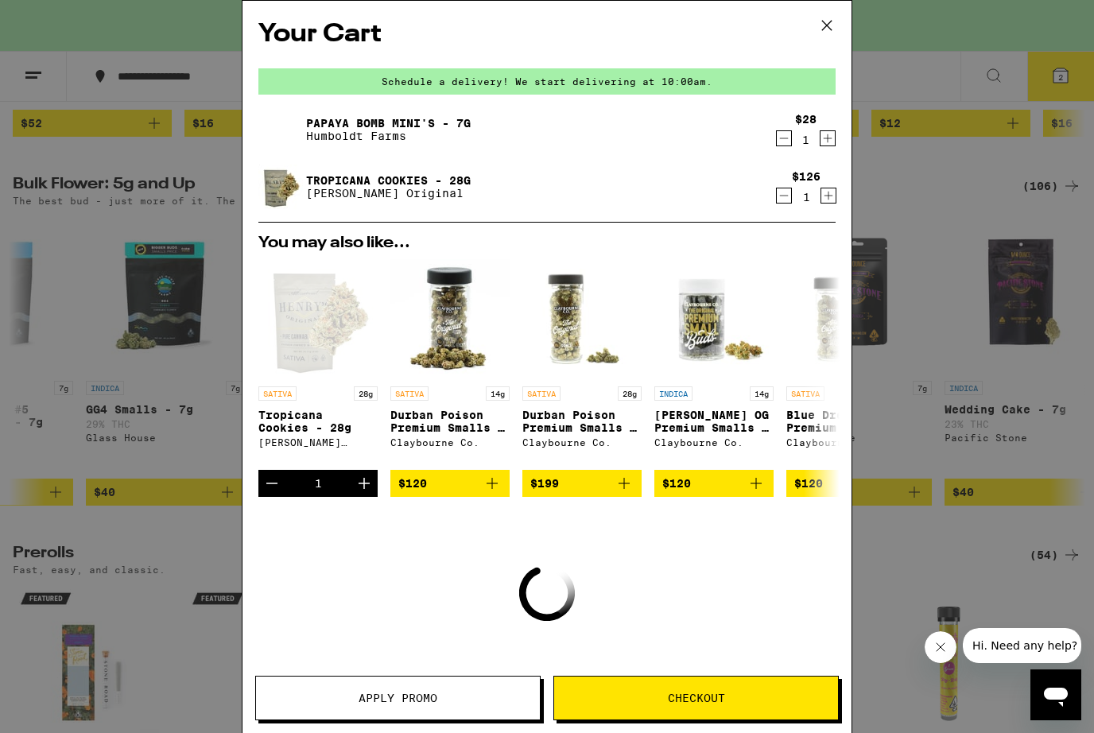
click at [784, 136] on icon "Decrement" at bounding box center [784, 138] width 14 height 19
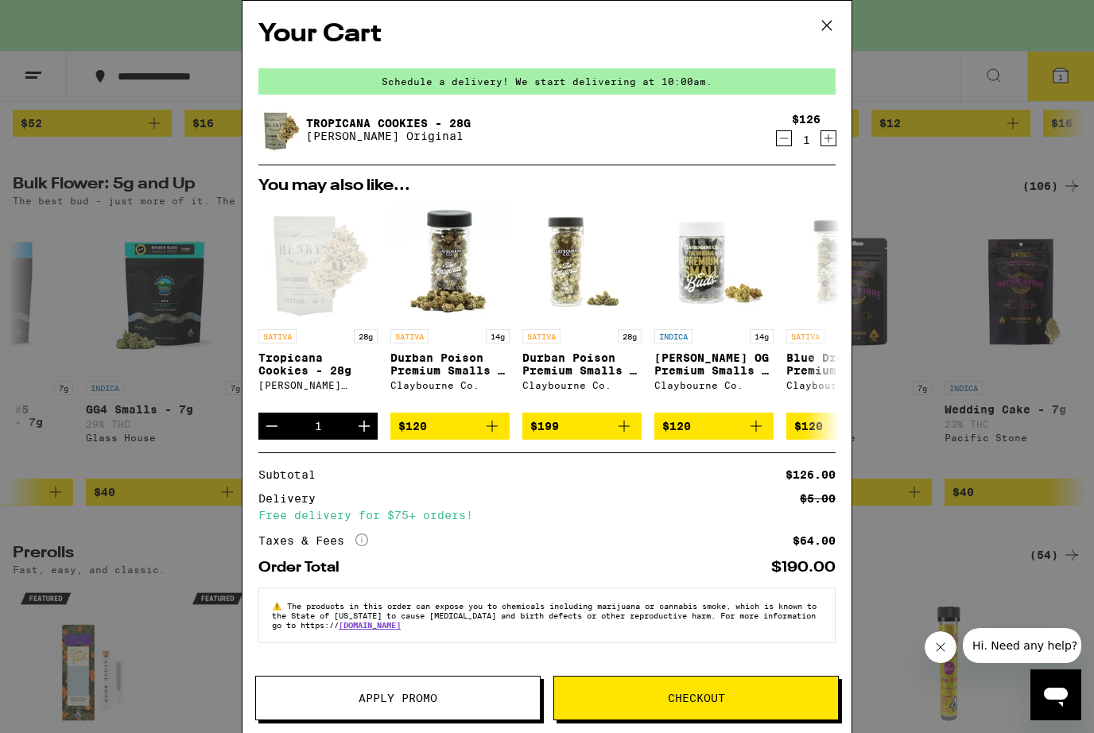
click at [674, 703] on span "Checkout" at bounding box center [696, 697] width 57 height 11
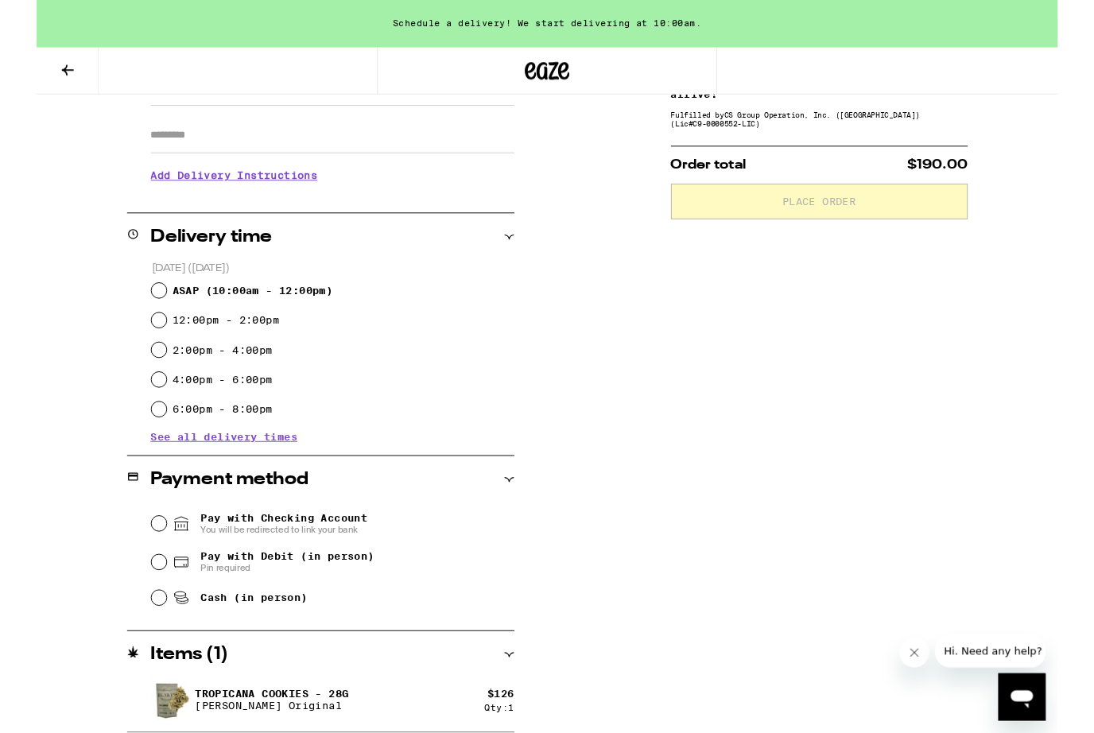
click at [136, 318] on input "ASAP ( 10:00am - 12:00pm )" at bounding box center [131, 312] width 16 height 16
radio input "true"
click at [134, 639] on input "Cash (in person)" at bounding box center [131, 641] width 16 height 16
radio input "true"
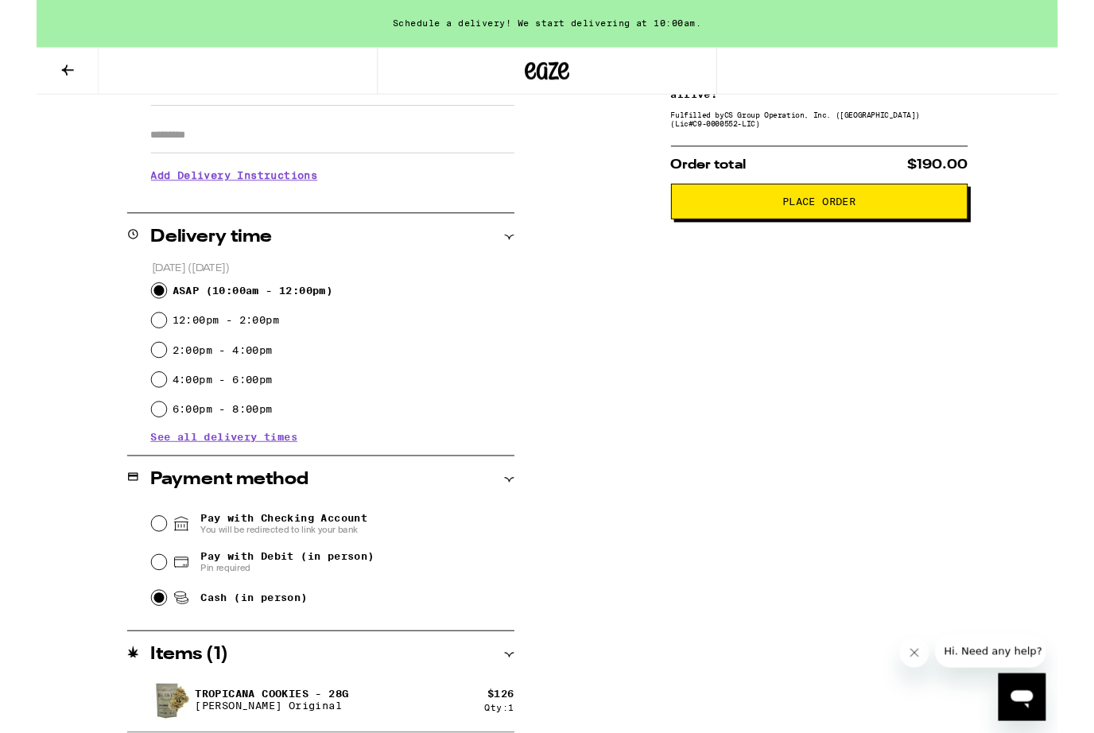
click at [816, 219] on span "Place Order" at bounding box center [838, 216] width 79 height 11
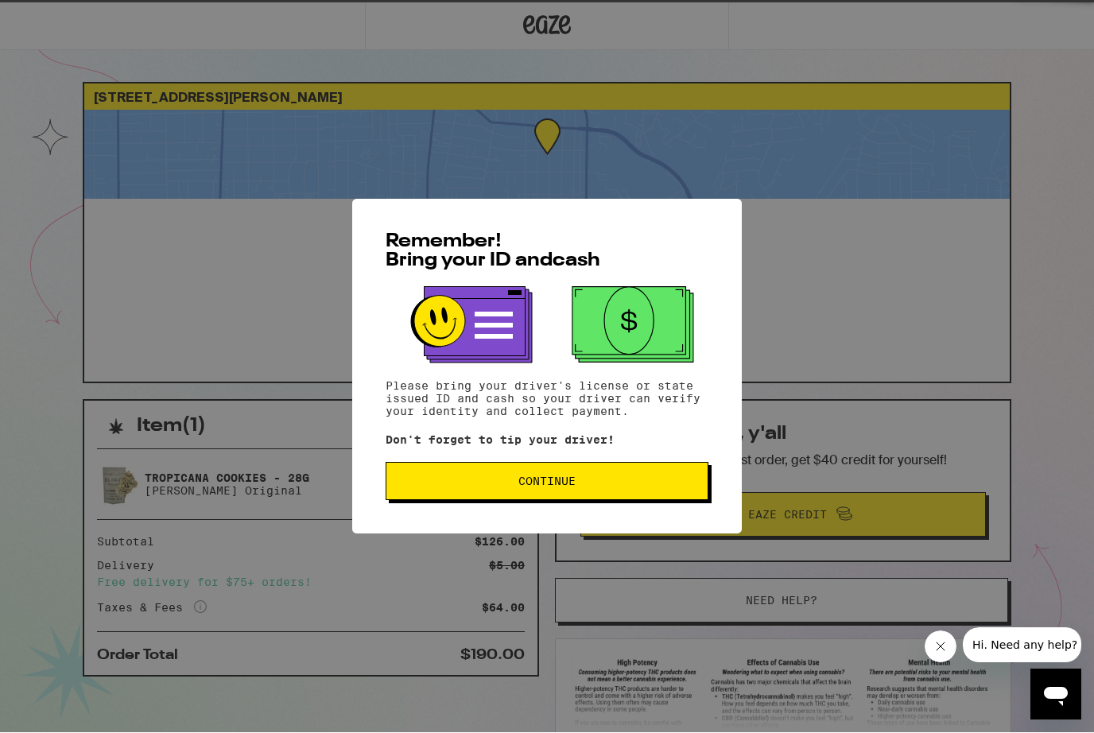
scroll to position [1, 0]
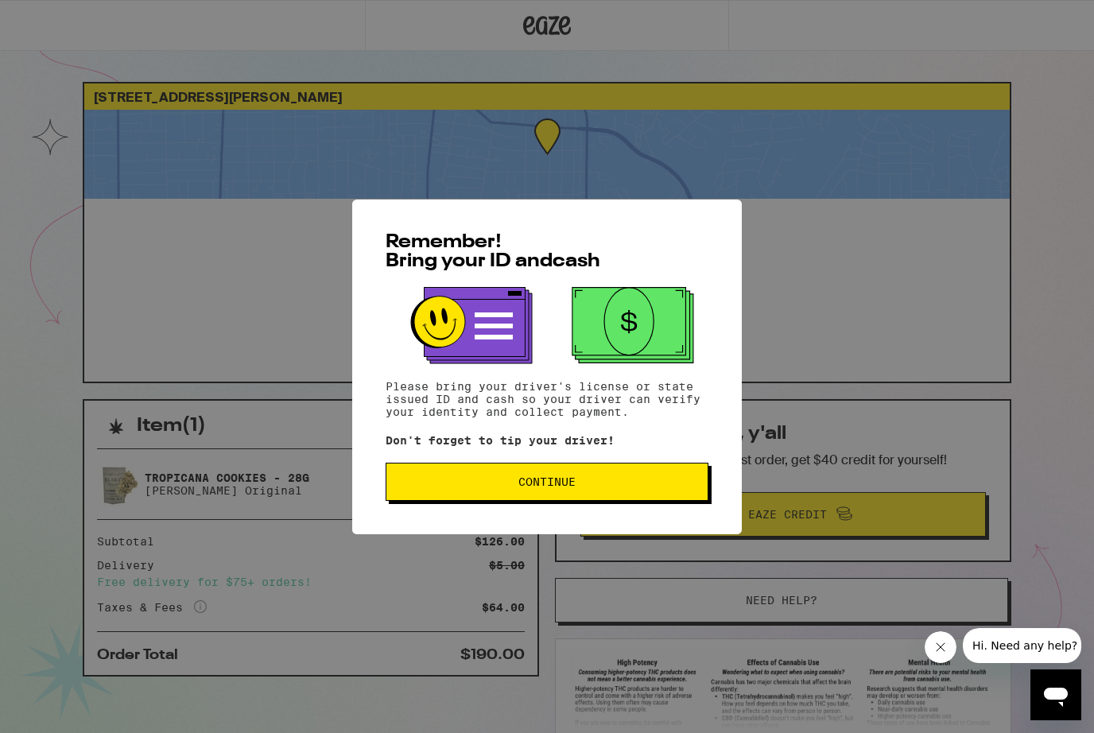
click at [532, 467] on button "Continue" at bounding box center [547, 482] width 323 height 38
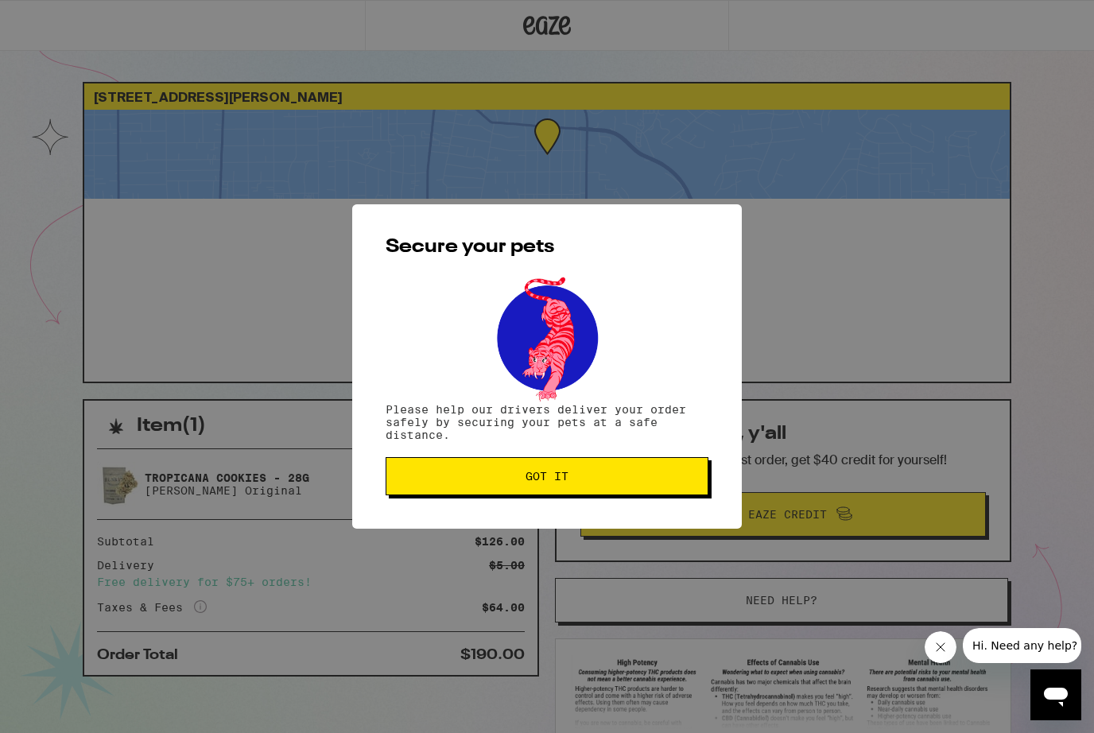
click at [528, 482] on span "Got it" at bounding box center [546, 476] width 43 height 11
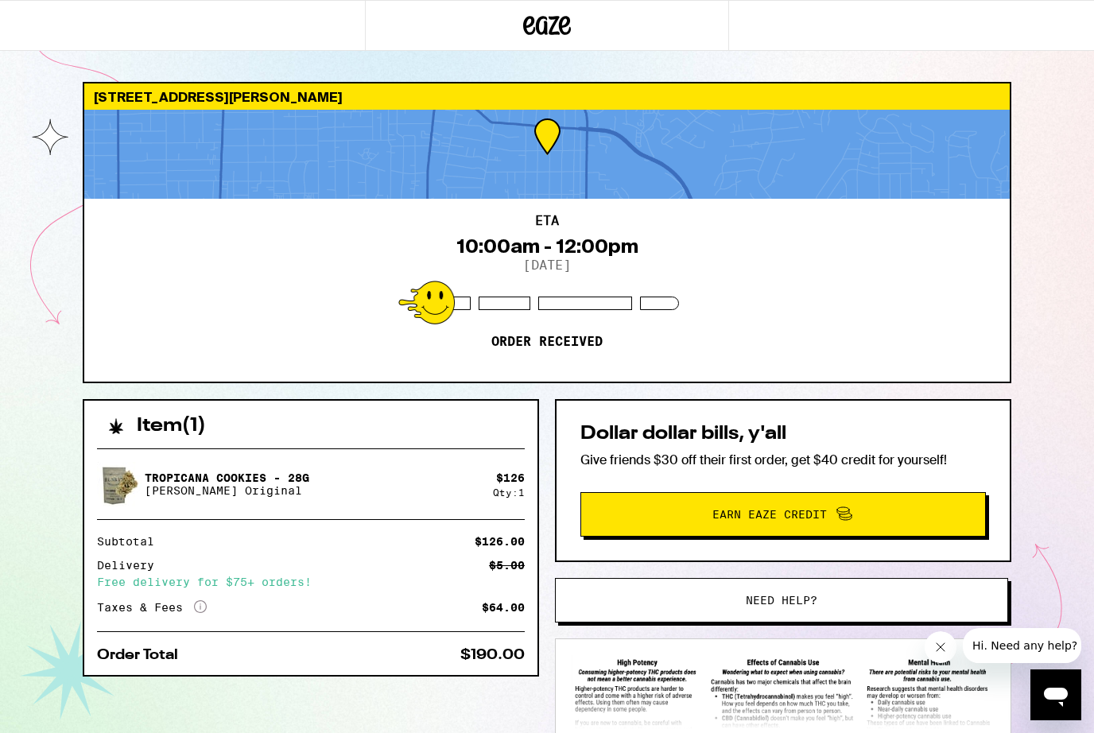
scroll to position [0, 0]
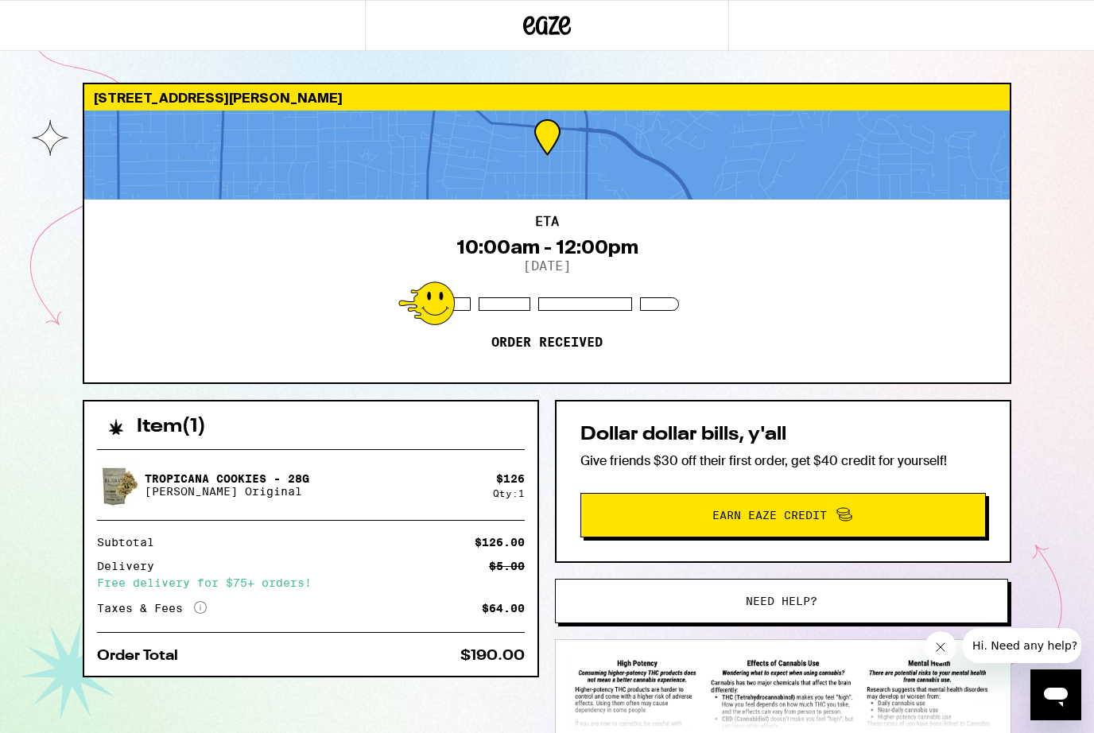
click at [15, 348] on div "[STREET_ADDRESS][PERSON_NAME] 10:00am - 12:00pm [DATE] Order received Item ( 1 …" at bounding box center [547, 433] width 1094 height 866
